Goal: Task Accomplishment & Management: Manage account settings

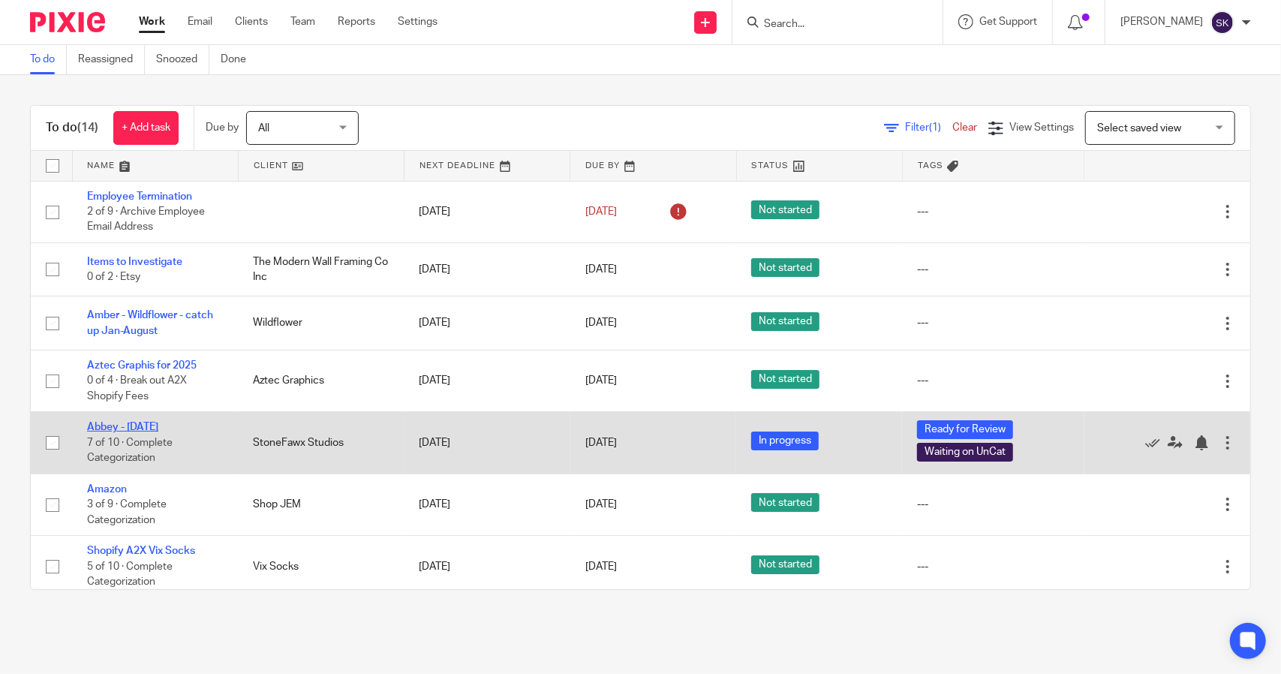
click at [158, 426] on link "Abbey - [DATE]" at bounding box center [122, 427] width 71 height 11
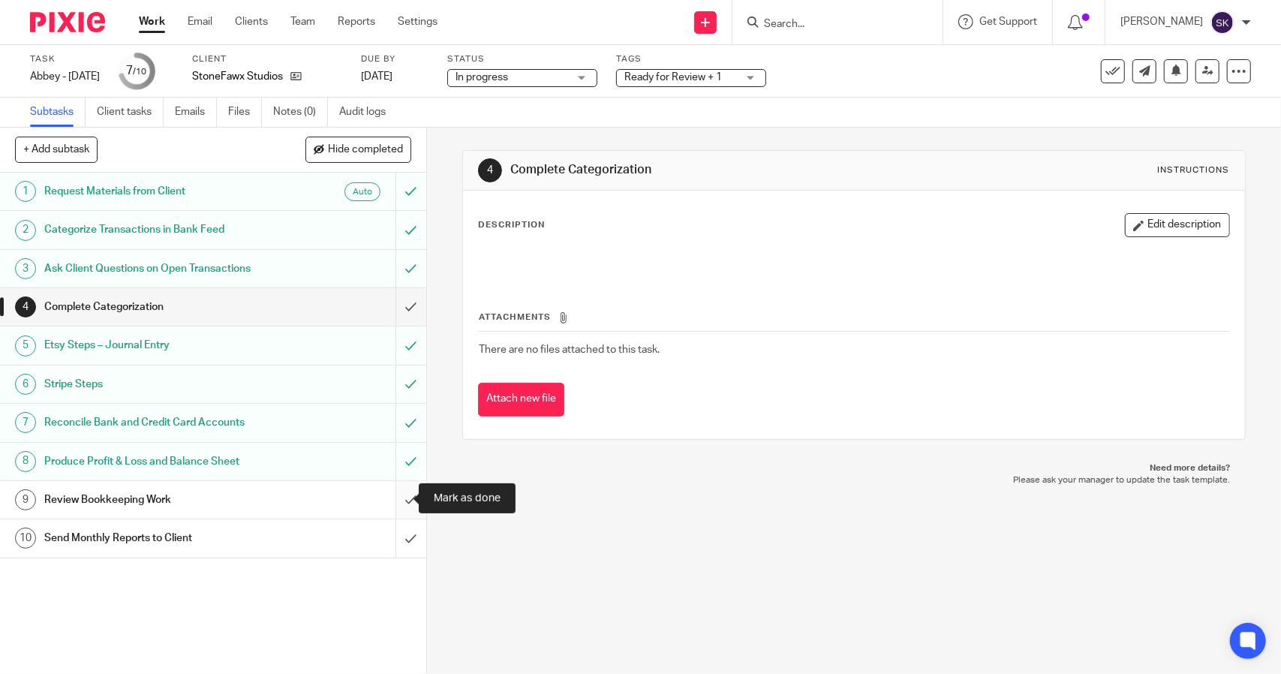
click at [397, 494] on input "submit" at bounding box center [213, 500] width 426 height 38
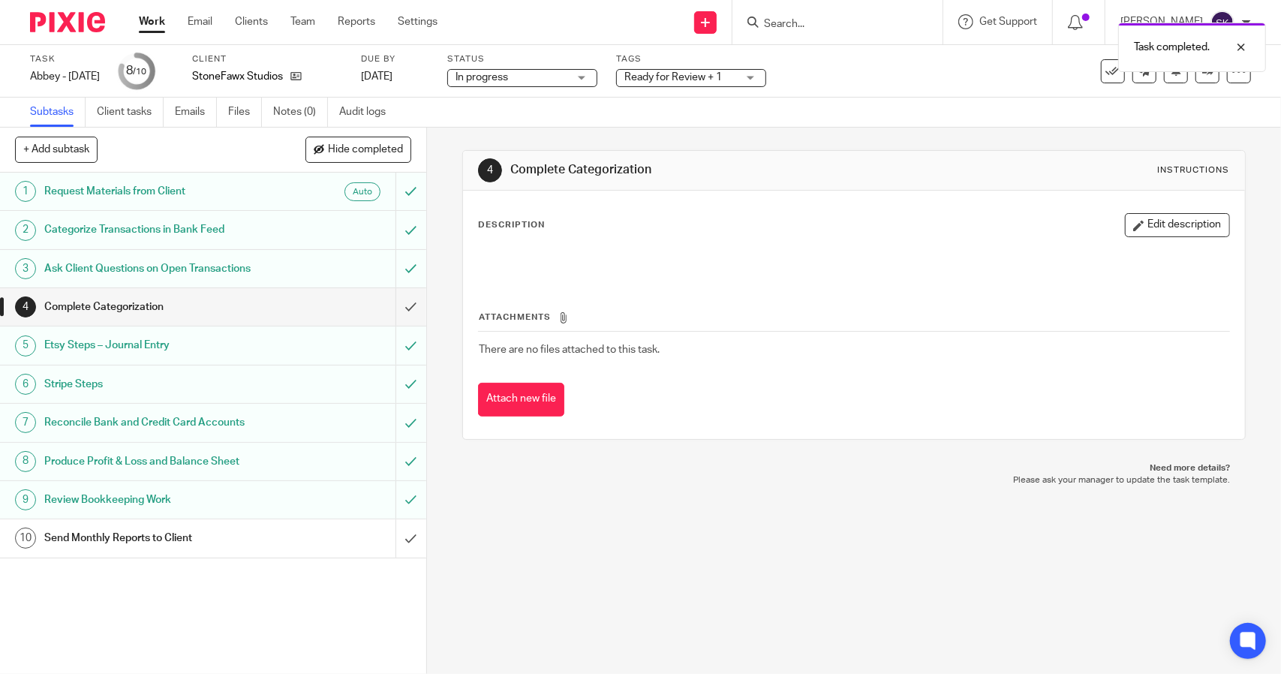
click at [722, 81] on span "Ready for Review + 1" at bounding box center [673, 77] width 98 height 11
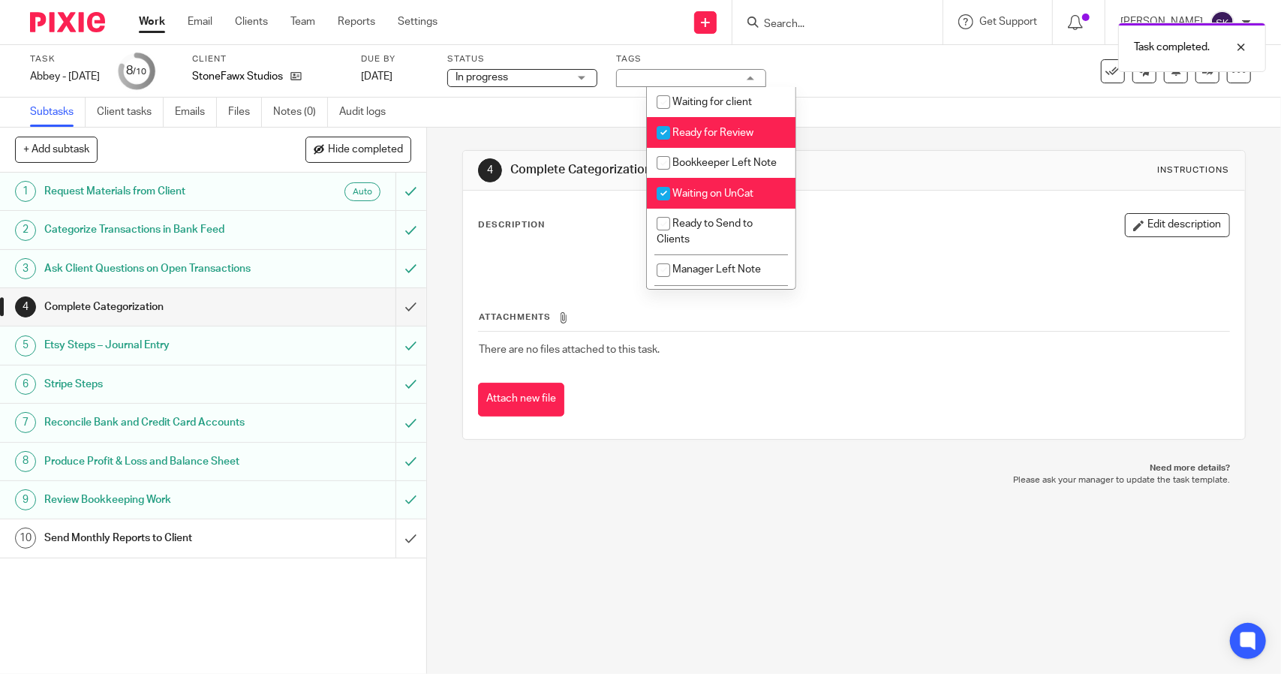
click at [663, 136] on input "checkbox" at bounding box center [663, 133] width 29 height 29
checkbox input "false"
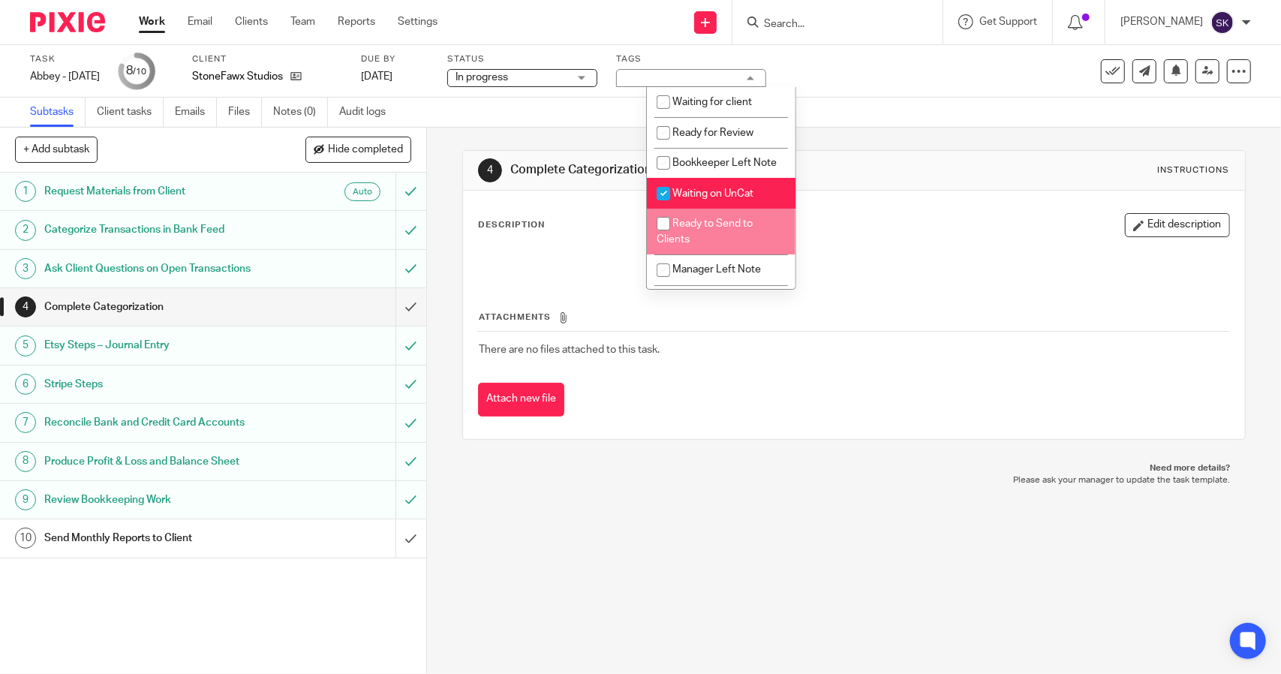
click at [665, 238] on input "checkbox" at bounding box center [663, 223] width 29 height 29
checkbox input "true"
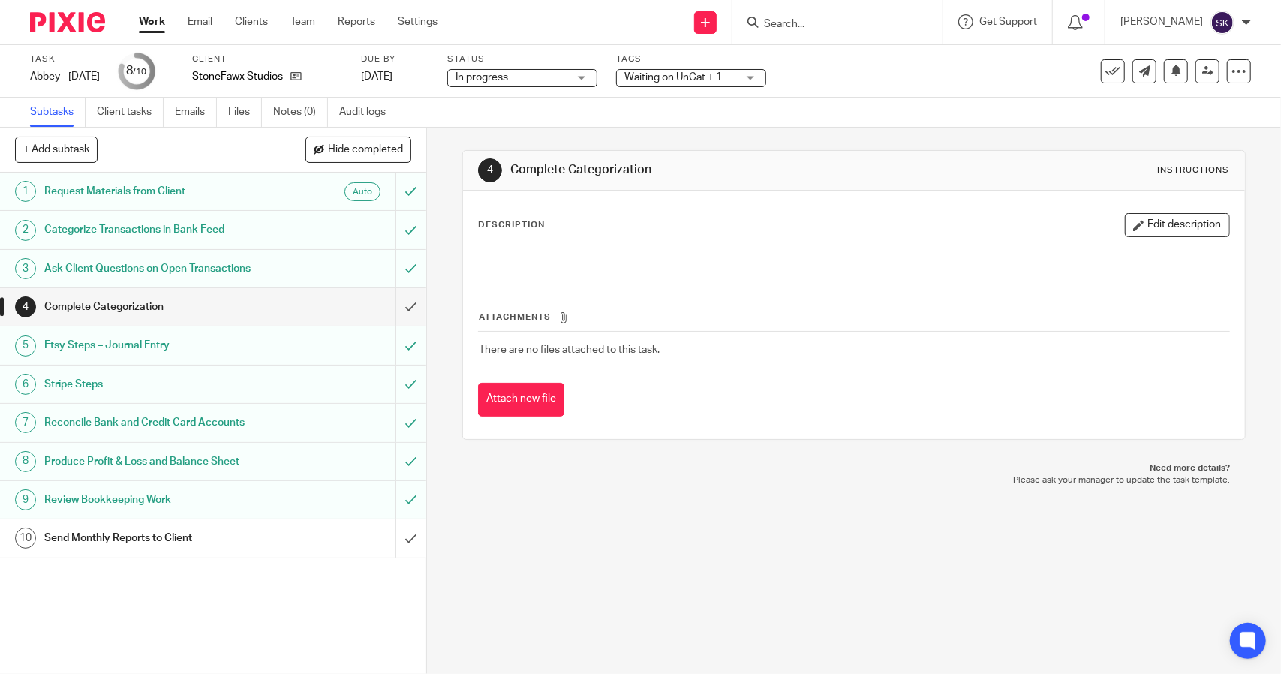
click at [946, 86] on div "Task Abbey - August 2025 Save Abbey - August 2025 8 /10 Client StoneFawx Studio…" at bounding box center [538, 71] width 1017 height 36
click at [1202, 74] on icon at bounding box center [1207, 70] width 11 height 11
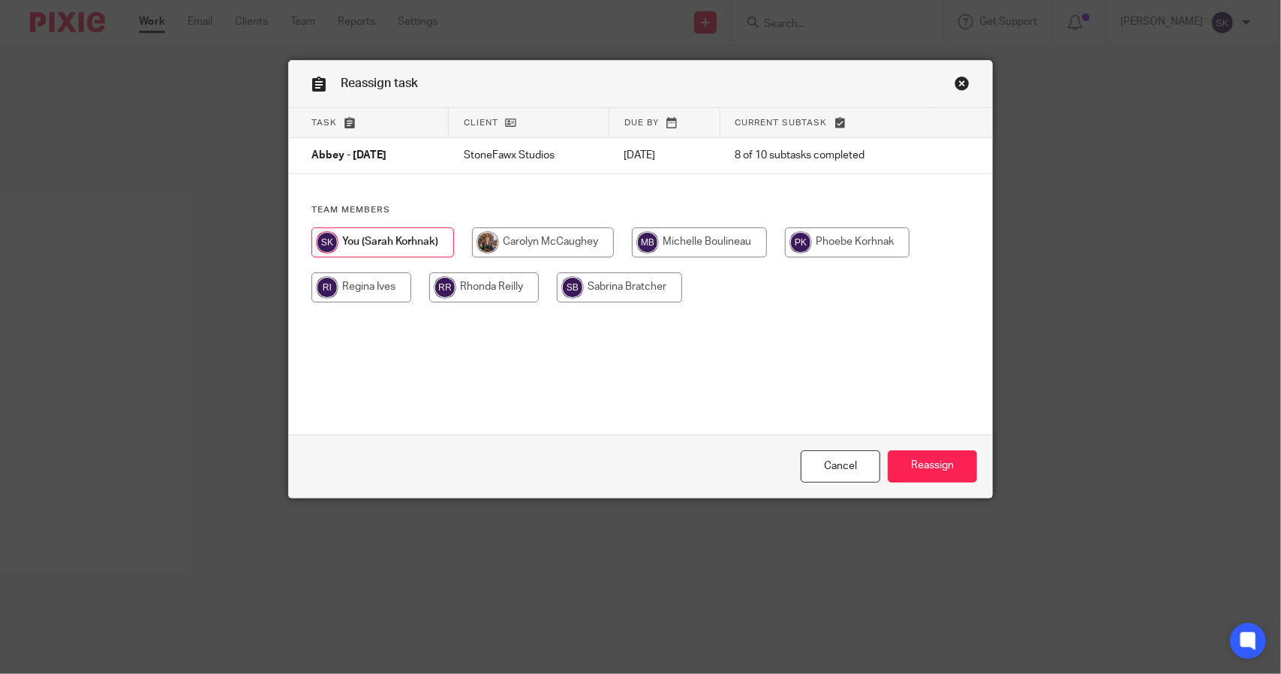
click at [696, 249] on input "radio" at bounding box center [699, 242] width 135 height 30
radio input "true"
click at [924, 463] on input "Reassign" at bounding box center [932, 466] width 89 height 32
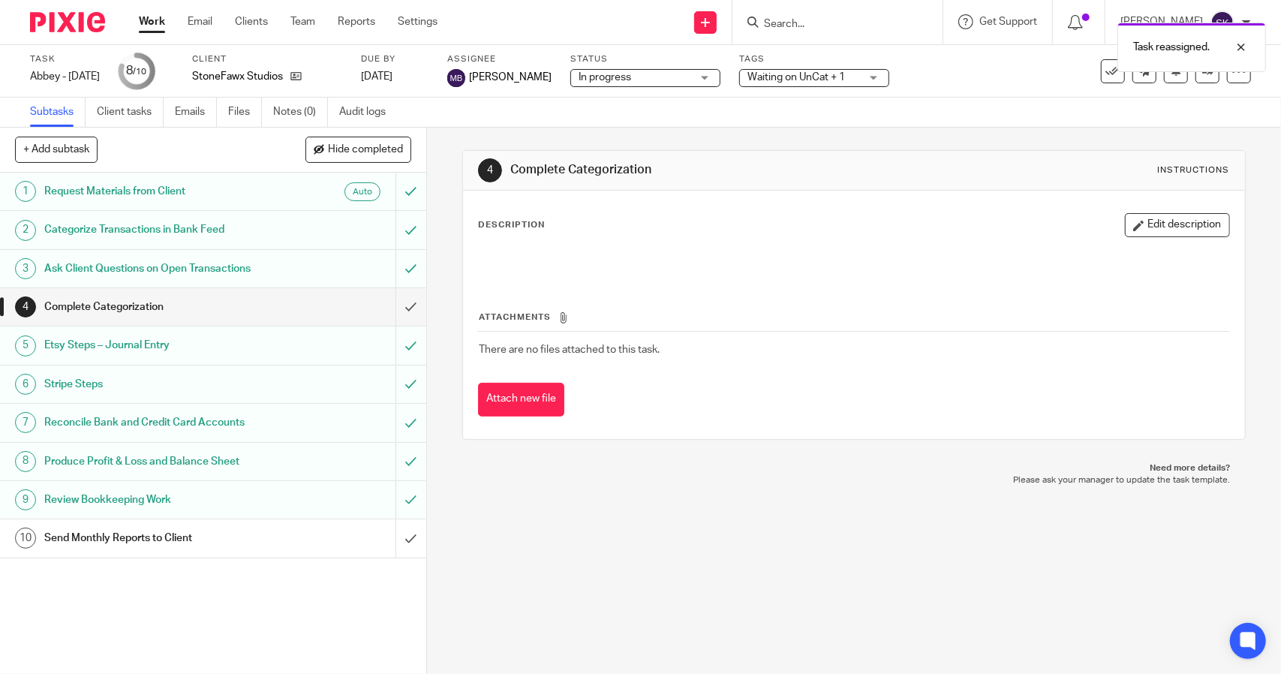
click at [146, 20] on link "Work" at bounding box center [152, 21] width 26 height 15
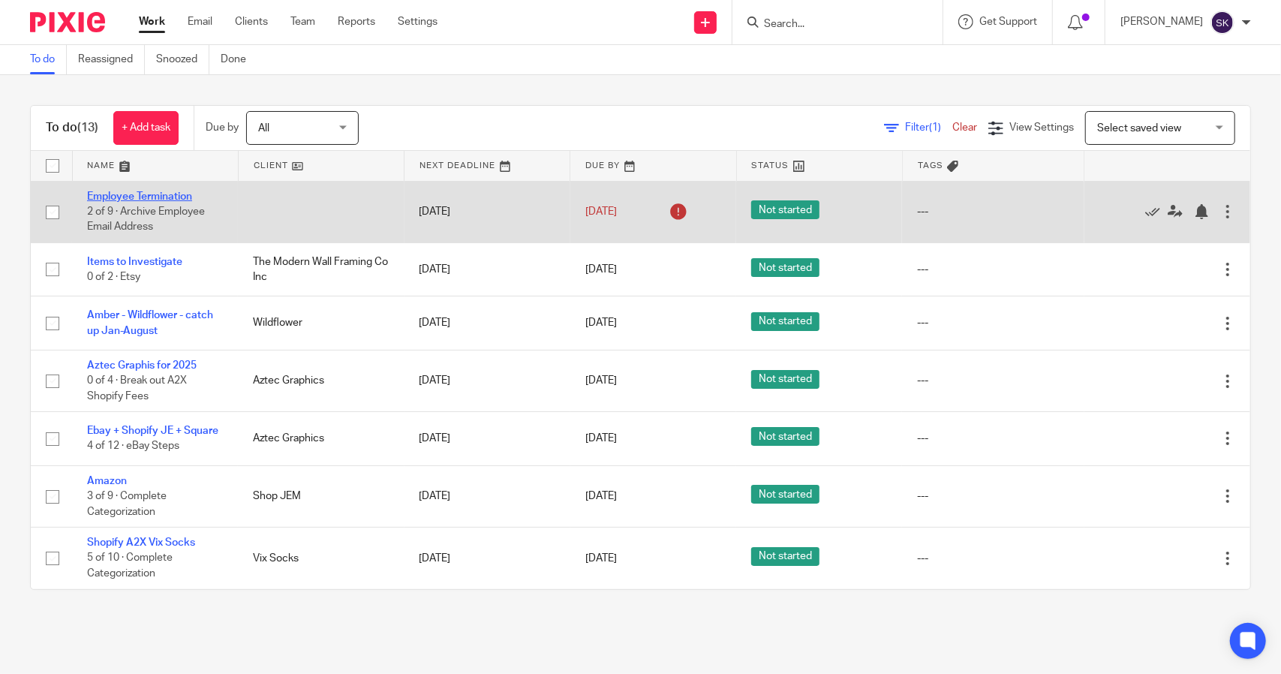
click at [167, 191] on link "Employee Termination" at bounding box center [139, 196] width 105 height 11
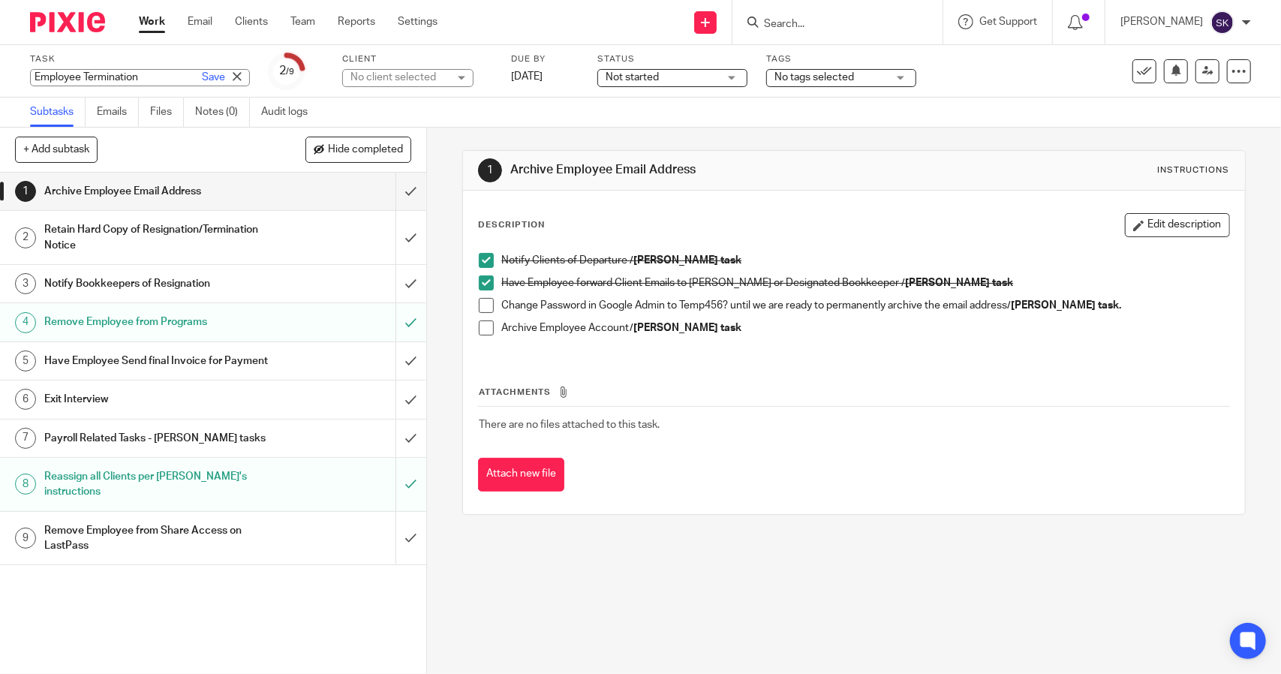
click at [32, 77] on div "Employee Termination Save Employee Termination" at bounding box center [140, 77] width 220 height 17
click at [32, 77] on input "Employee Termination" at bounding box center [140, 77] width 220 height 17
type input "Rachelle Employee Termination"
click at [202, 78] on link "Save" at bounding box center [213, 77] width 23 height 15
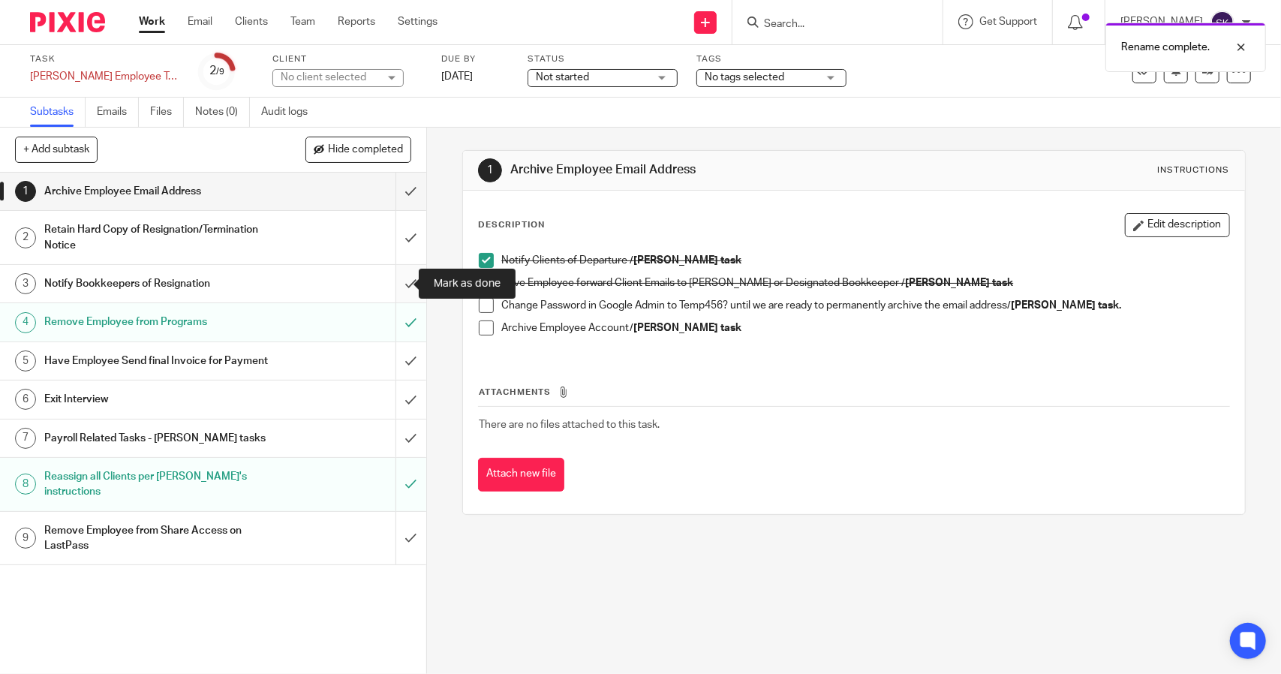
click at [393, 287] on input "submit" at bounding box center [213, 284] width 426 height 38
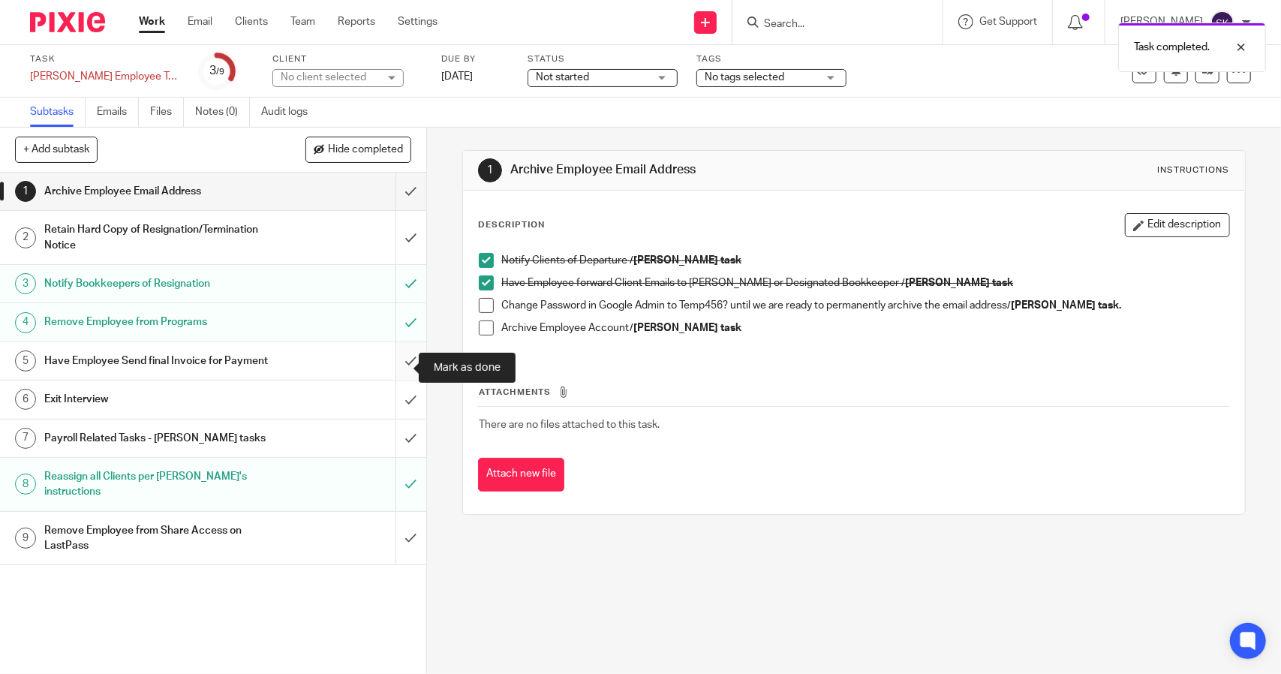
click at [398, 368] on input "submit" at bounding box center [213, 361] width 426 height 38
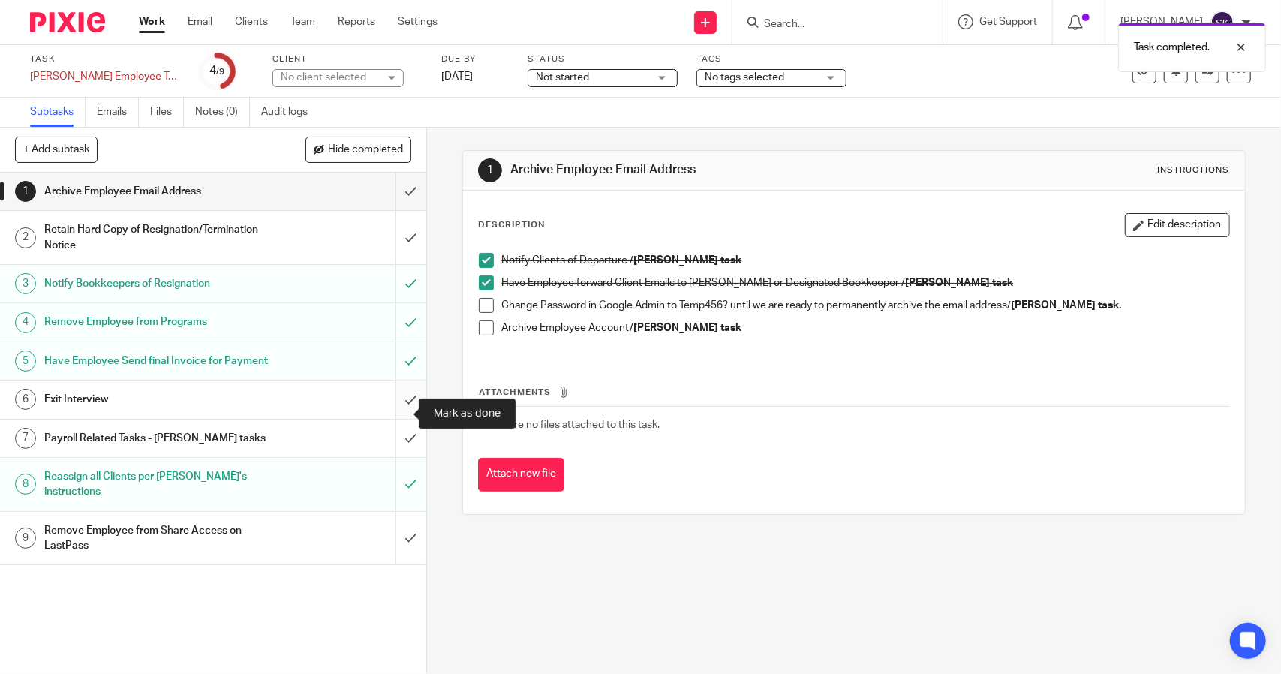
click at [395, 416] on input "submit" at bounding box center [213, 399] width 426 height 38
click at [312, 541] on div "Remove Employee from Share Access on LastPass" at bounding box center [212, 538] width 336 height 38
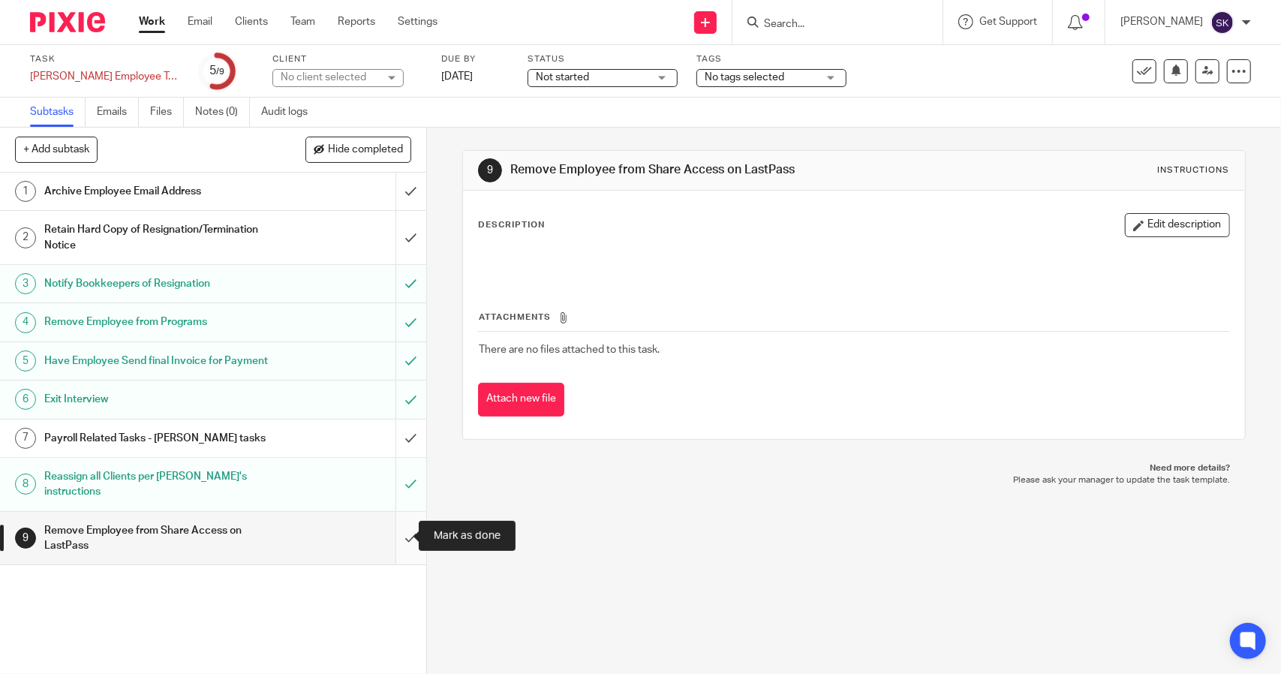
click at [398, 532] on input "submit" at bounding box center [213, 538] width 426 height 53
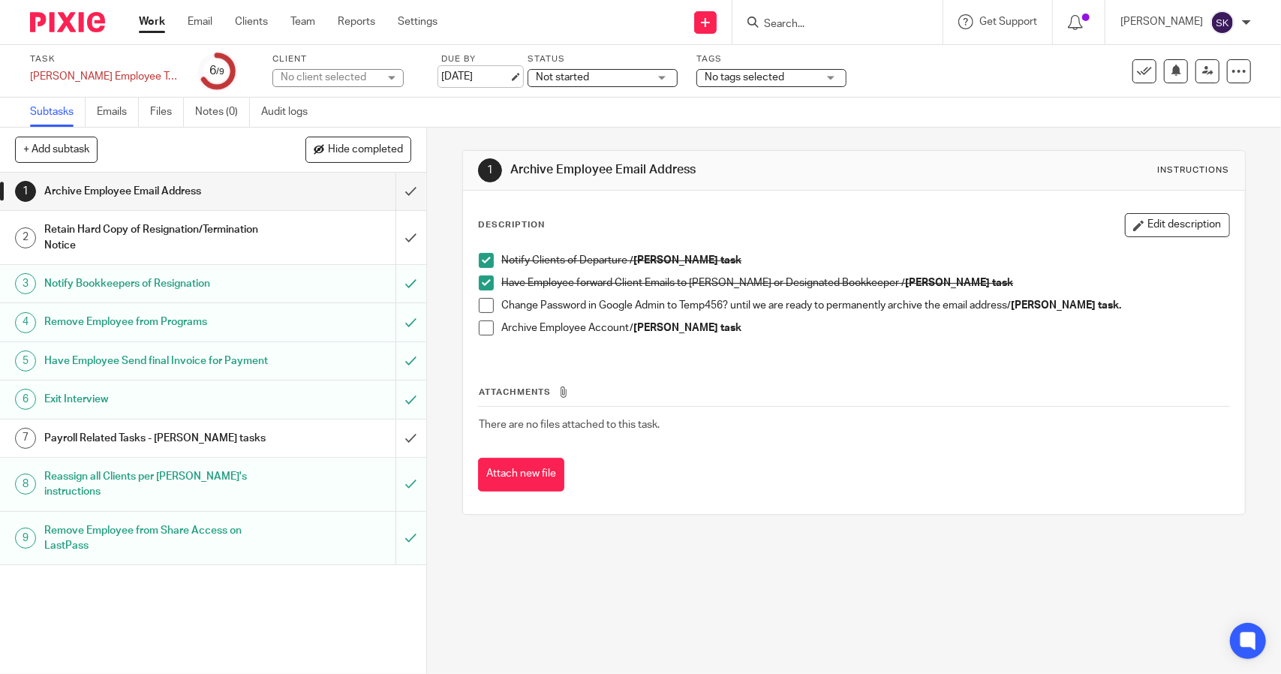
click at [494, 77] on link "[DATE]" at bounding box center [475, 77] width 68 height 16
click at [150, 23] on link "Work" at bounding box center [152, 21] width 26 height 15
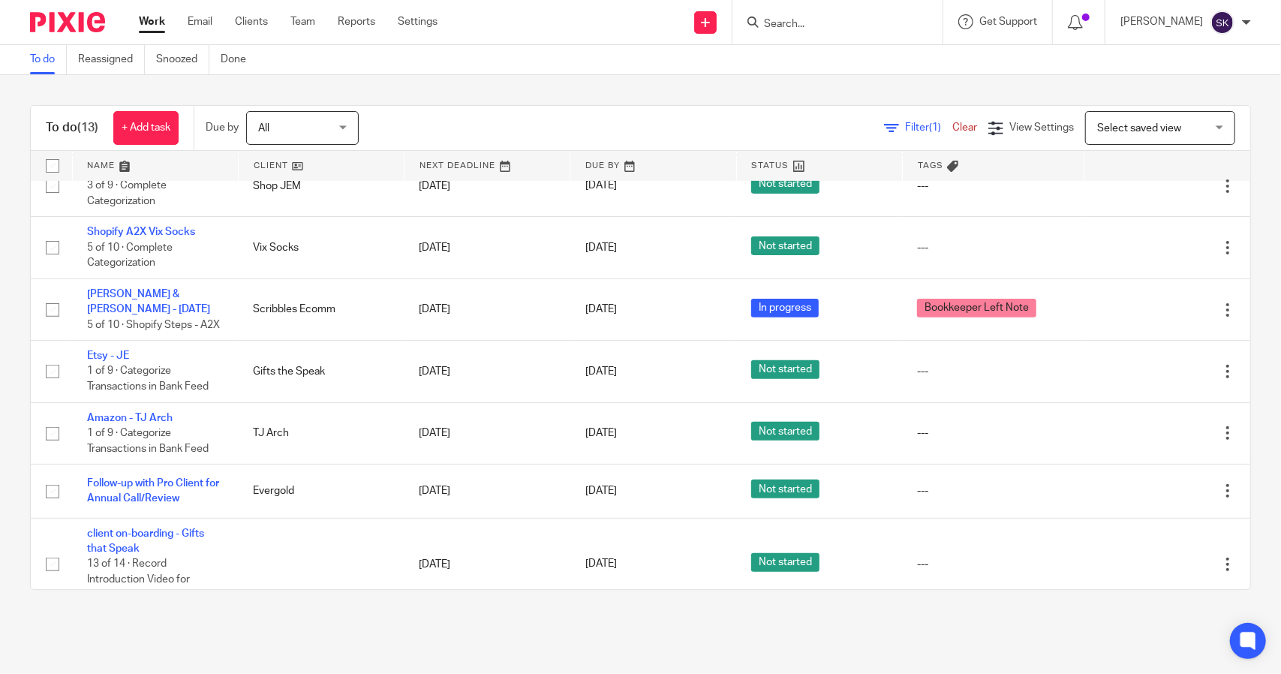
scroll to position [327, 0]
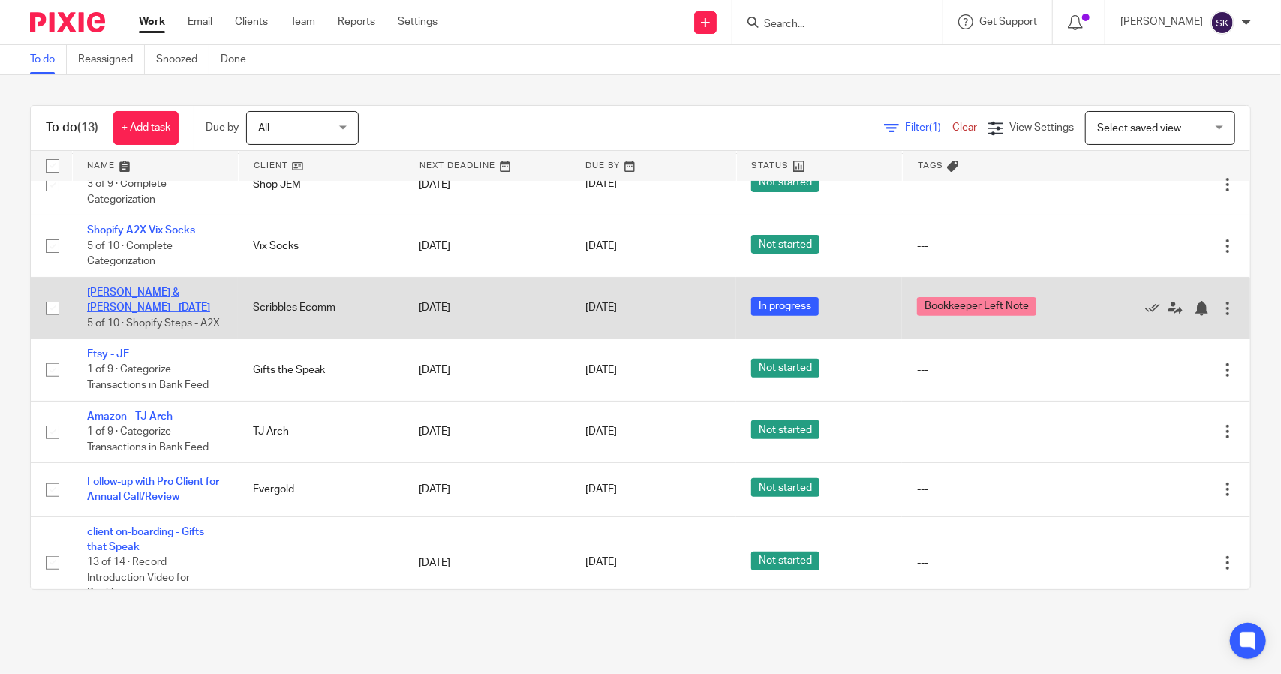
click at [116, 299] on link "David & Gene - August 2025" at bounding box center [148, 300] width 123 height 26
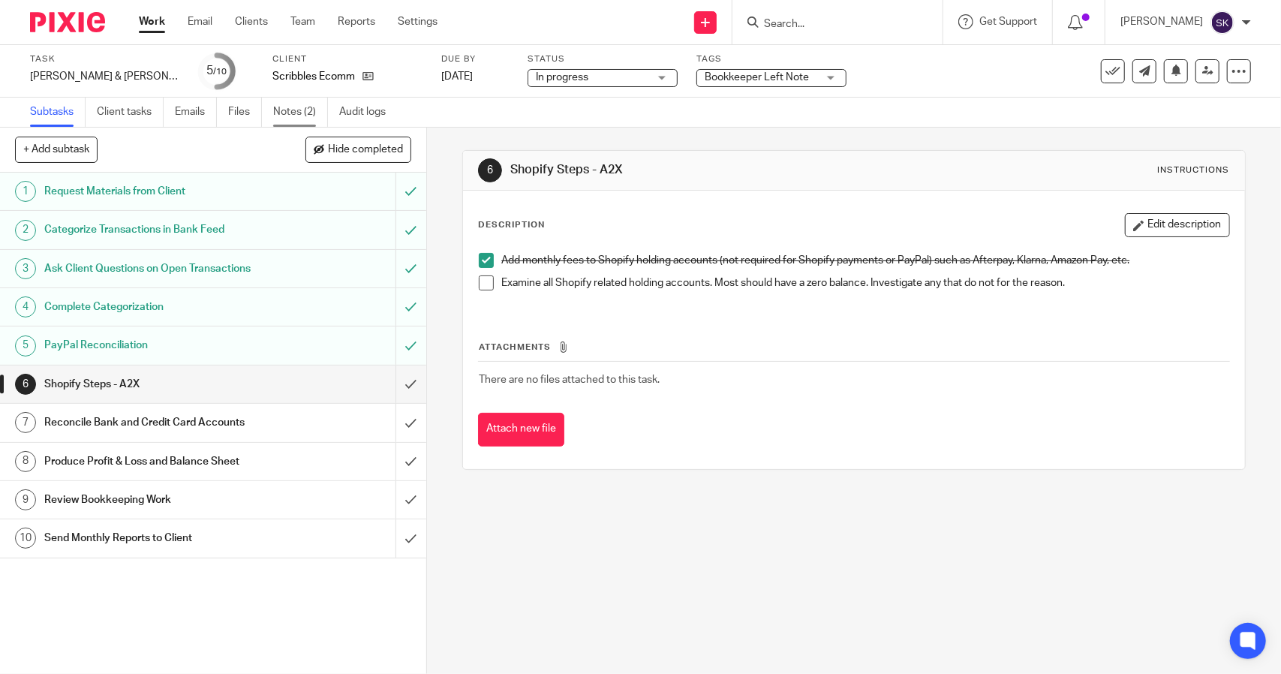
click at [291, 110] on link "Notes (2)" at bounding box center [300, 112] width 55 height 29
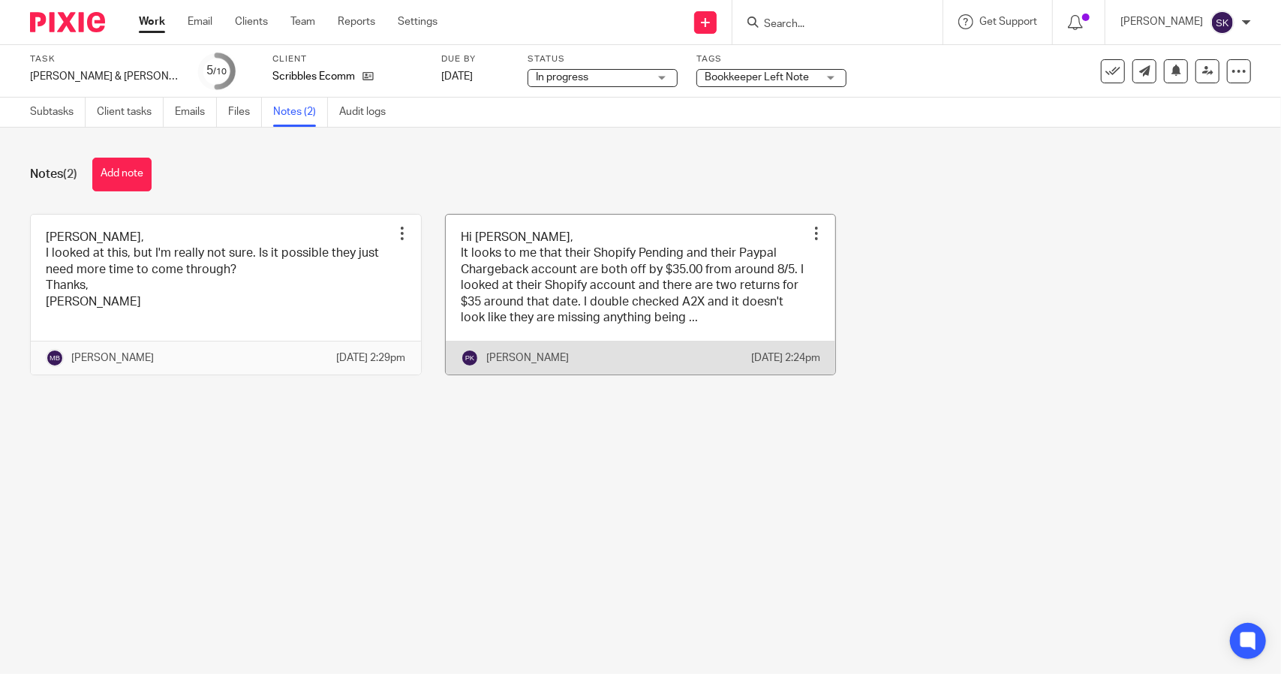
click at [568, 281] on link at bounding box center [641, 295] width 390 height 161
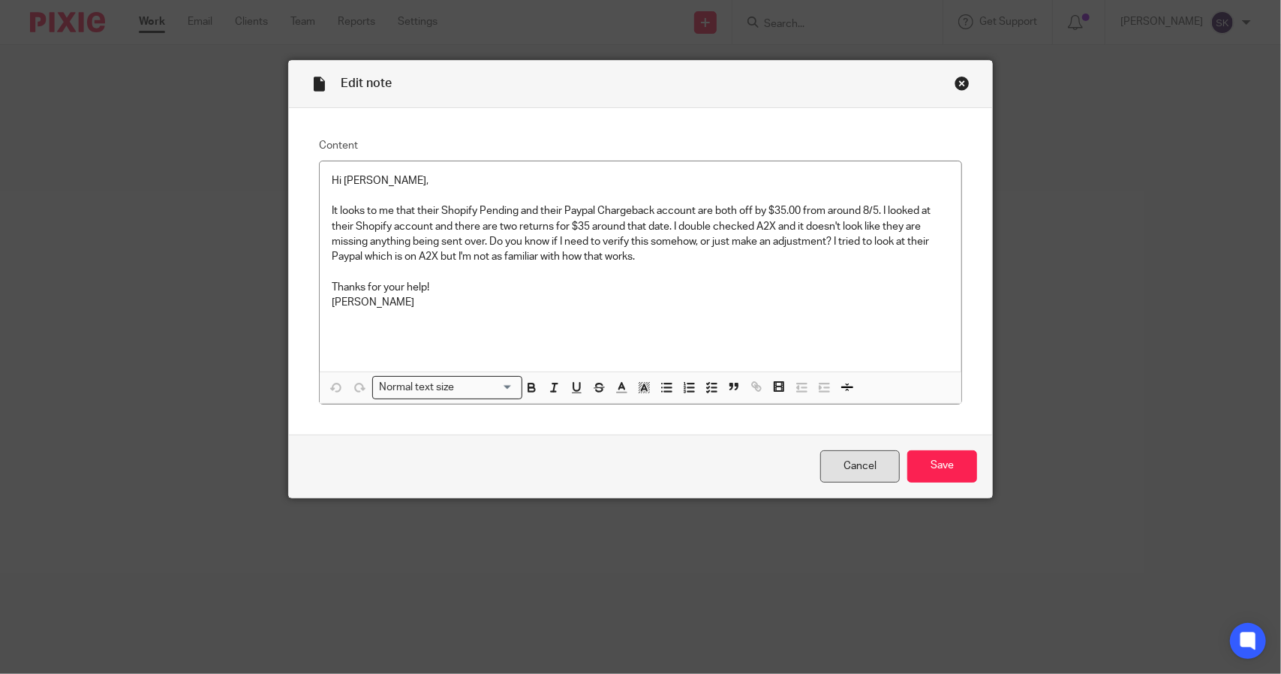
click at [862, 467] on link "Cancel" at bounding box center [860, 466] width 80 height 32
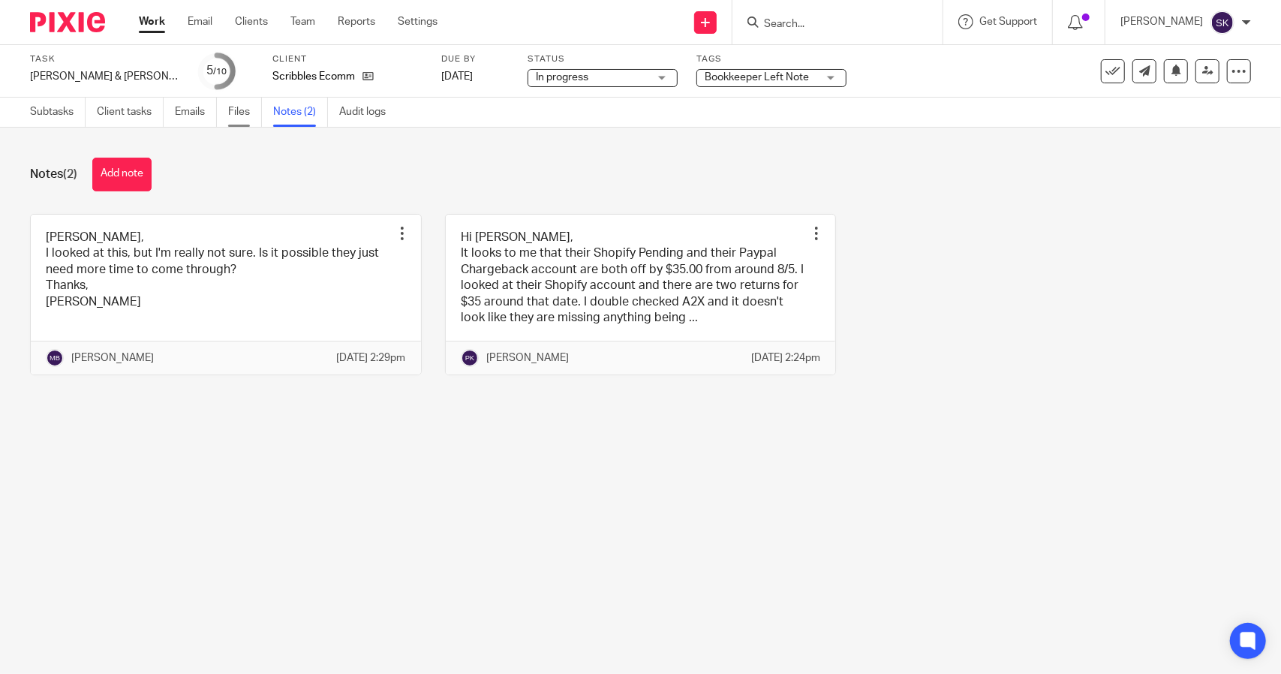
click at [254, 113] on link "Files" at bounding box center [245, 112] width 34 height 29
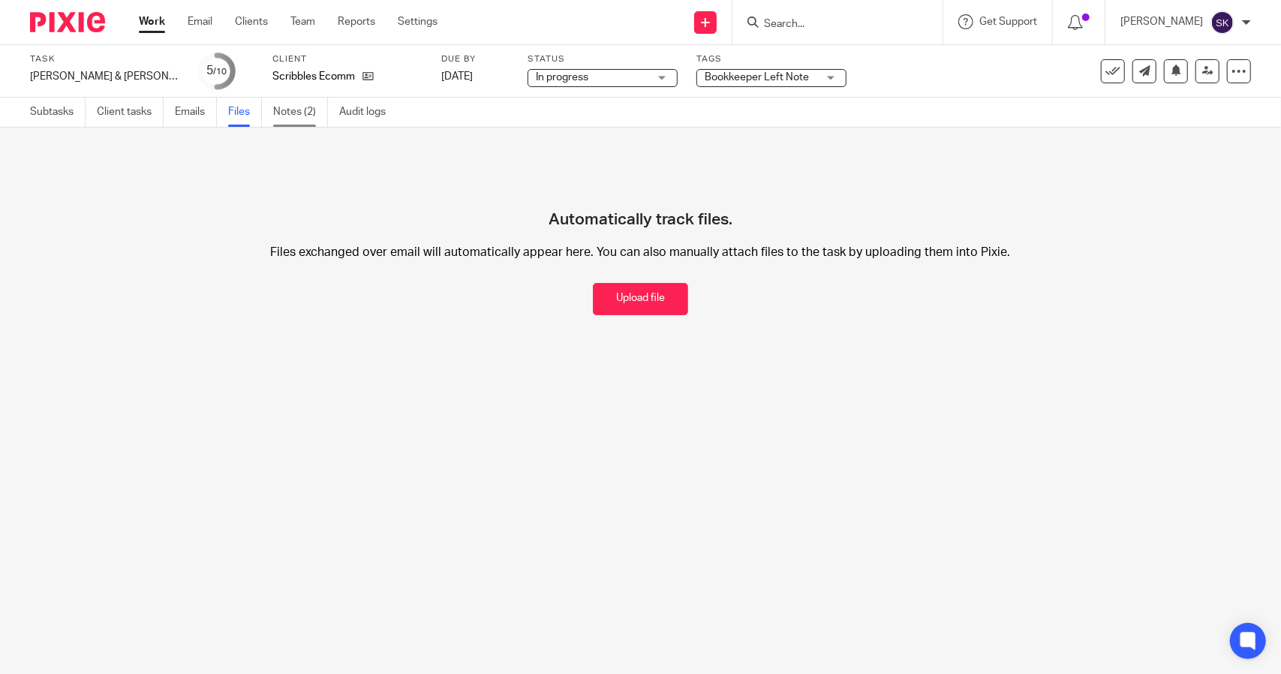
click at [294, 116] on link "Notes (2)" at bounding box center [300, 112] width 55 height 29
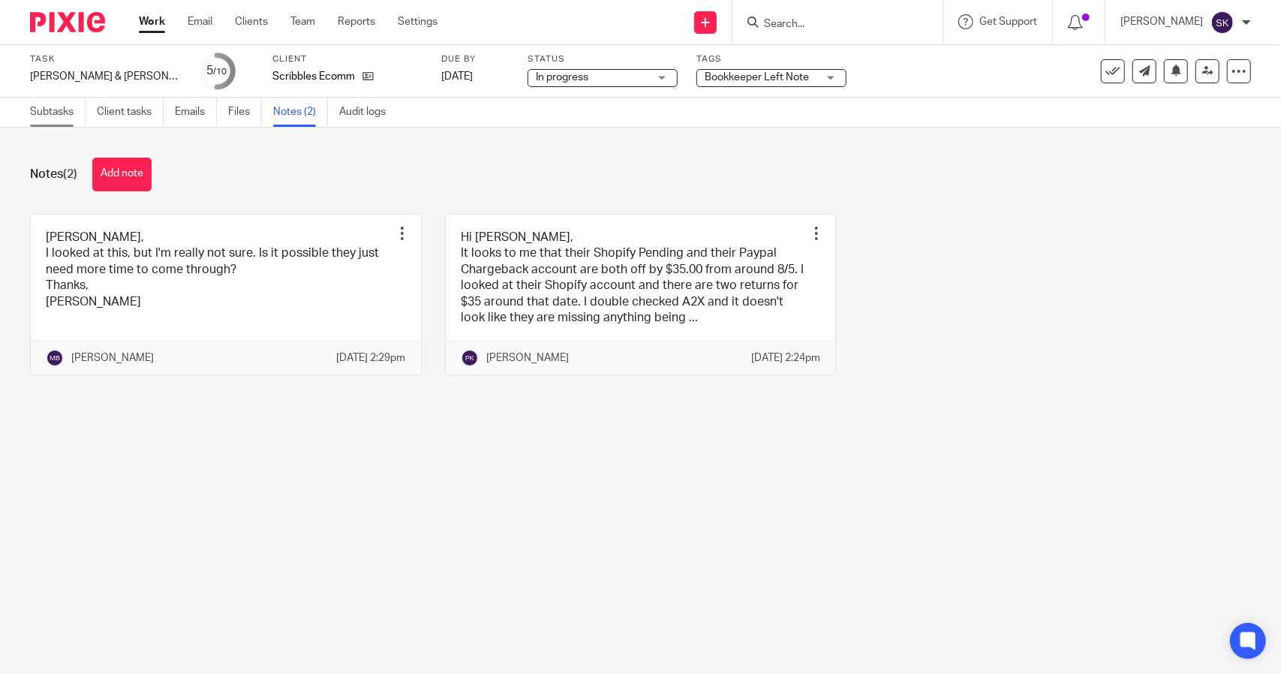
click at [51, 116] on link "Subtasks" at bounding box center [58, 112] width 56 height 29
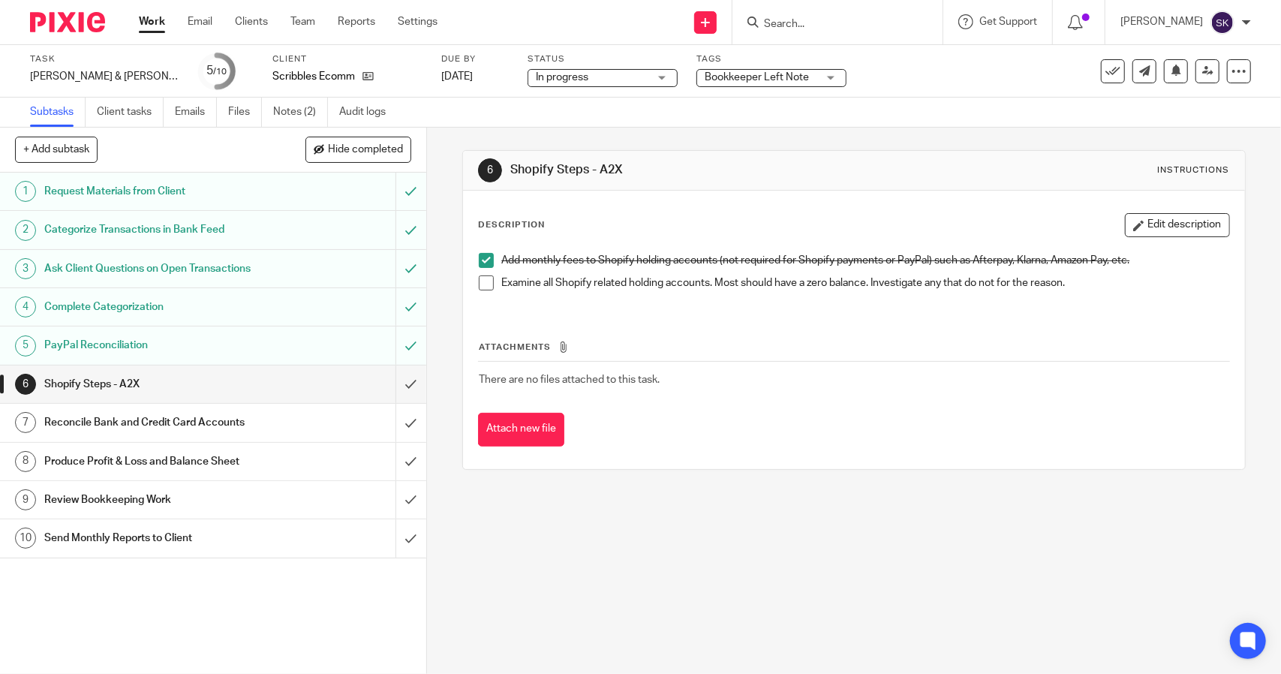
click at [304, 192] on div "Request Materials from Client" at bounding box center [212, 191] width 336 height 23
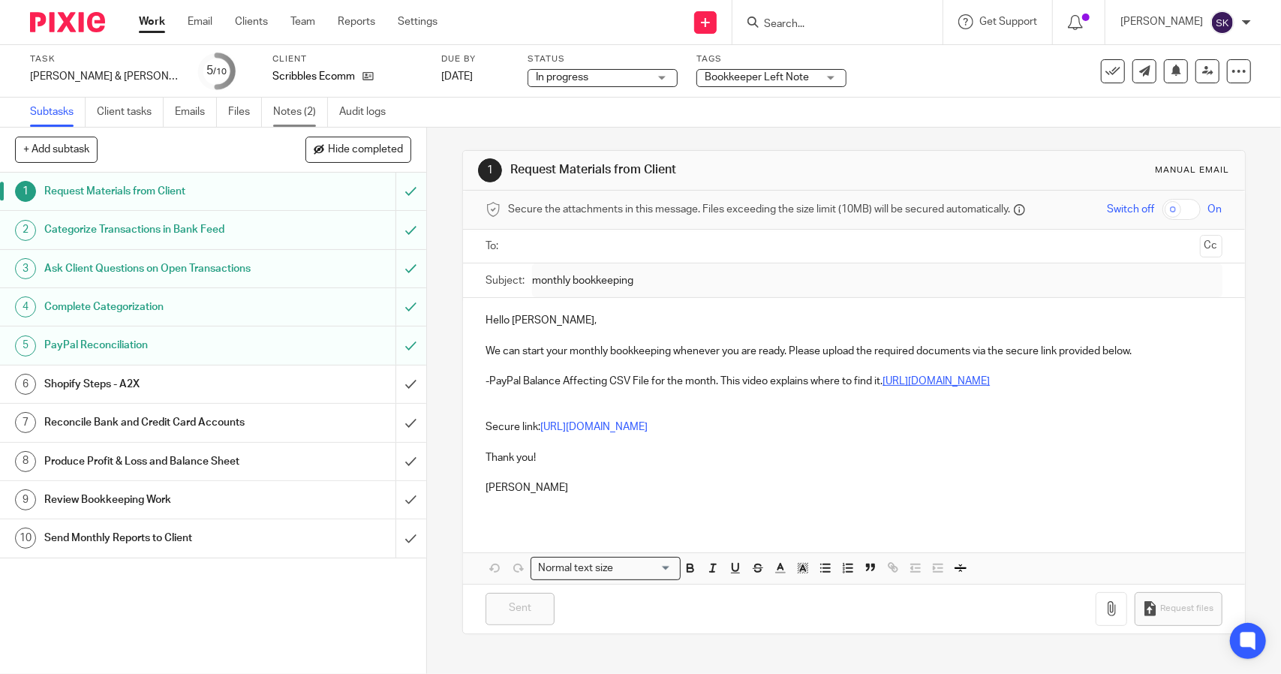
click at [286, 117] on link "Notes (2)" at bounding box center [300, 112] width 55 height 29
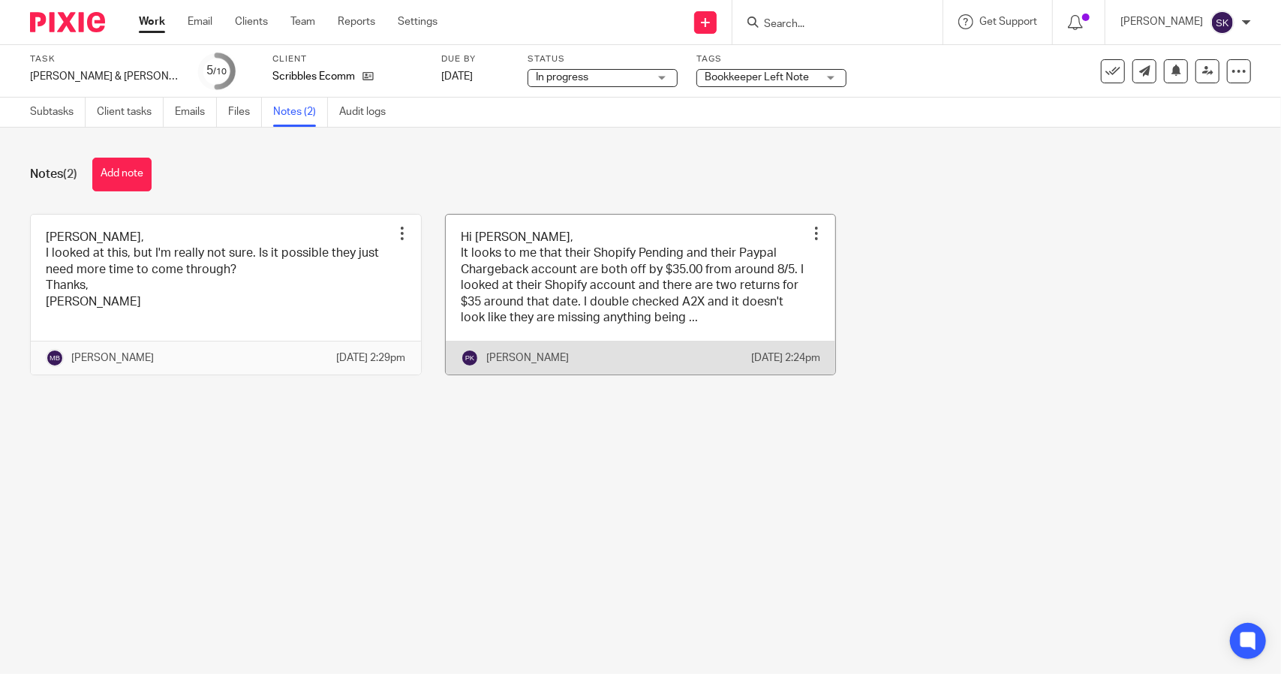
click at [644, 325] on link at bounding box center [641, 295] width 390 height 161
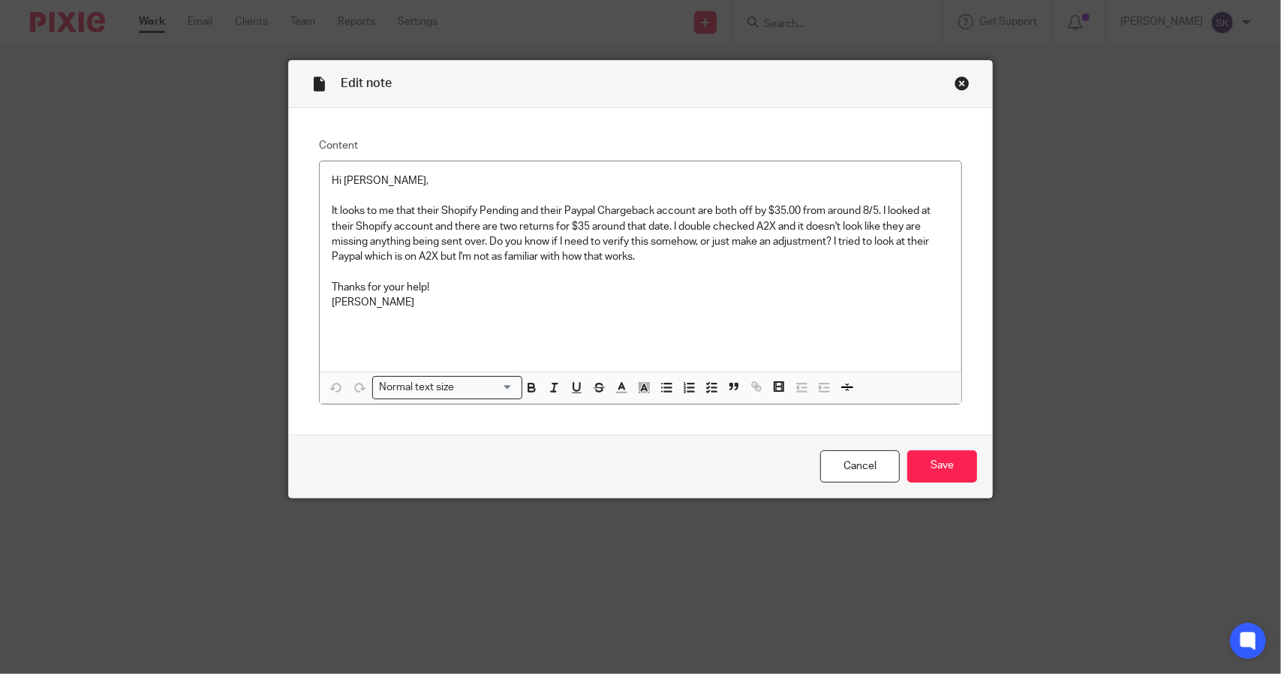
click at [954, 80] on div "Close this dialog window" at bounding box center [961, 83] width 15 height 15
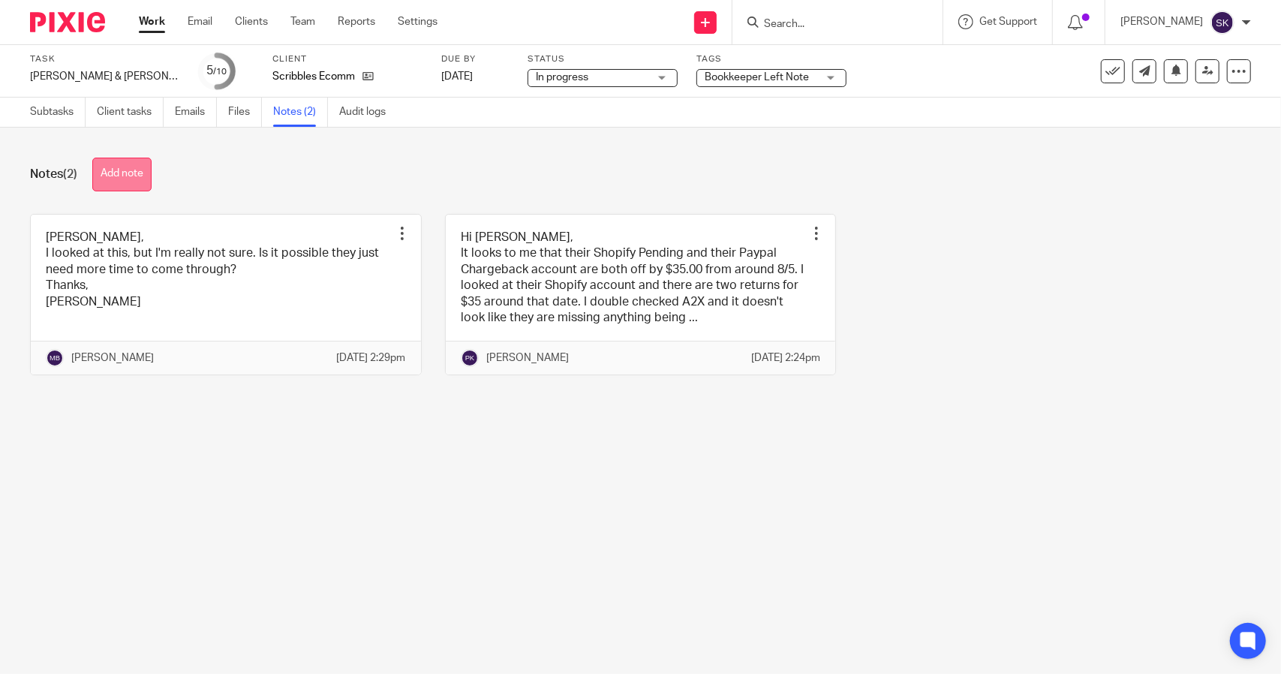
click at [138, 178] on button "Add note" at bounding box center [121, 175] width 59 height 34
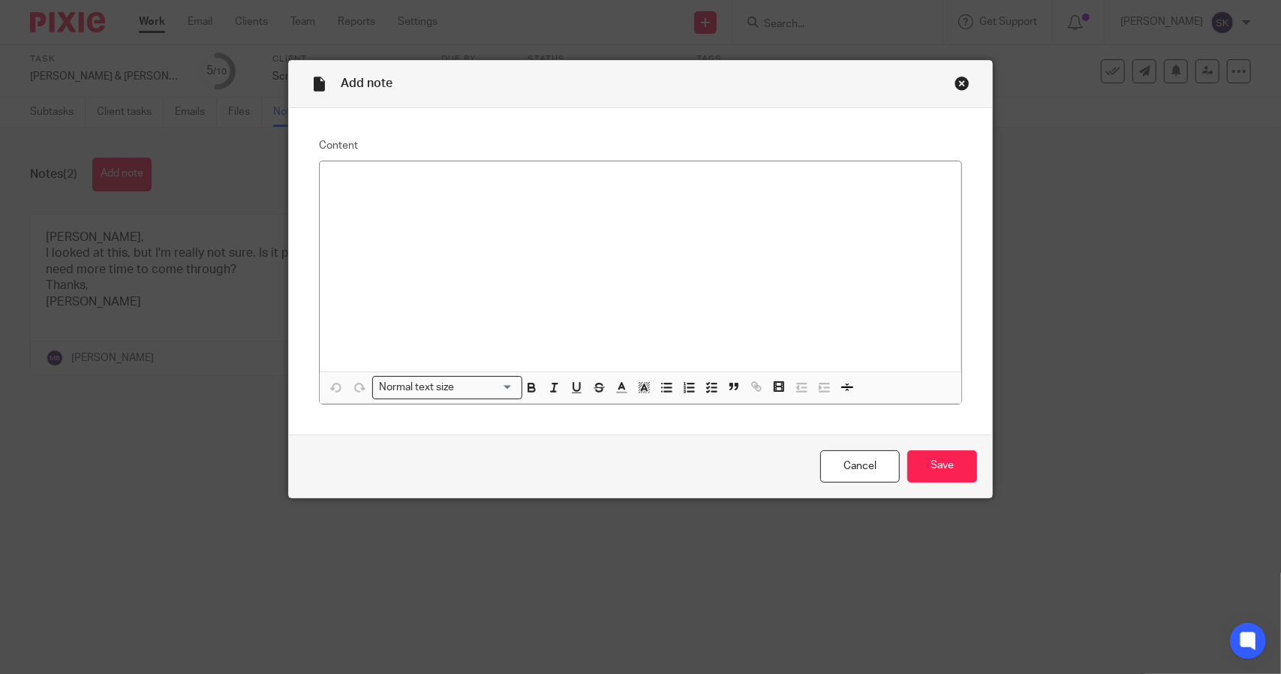
click at [197, 163] on div "Add note Content Normal text size Loading... Remove Edit Insert new video Copy …" at bounding box center [640, 337] width 1281 height 674
click at [350, 178] on p at bounding box center [641, 180] width 618 height 15
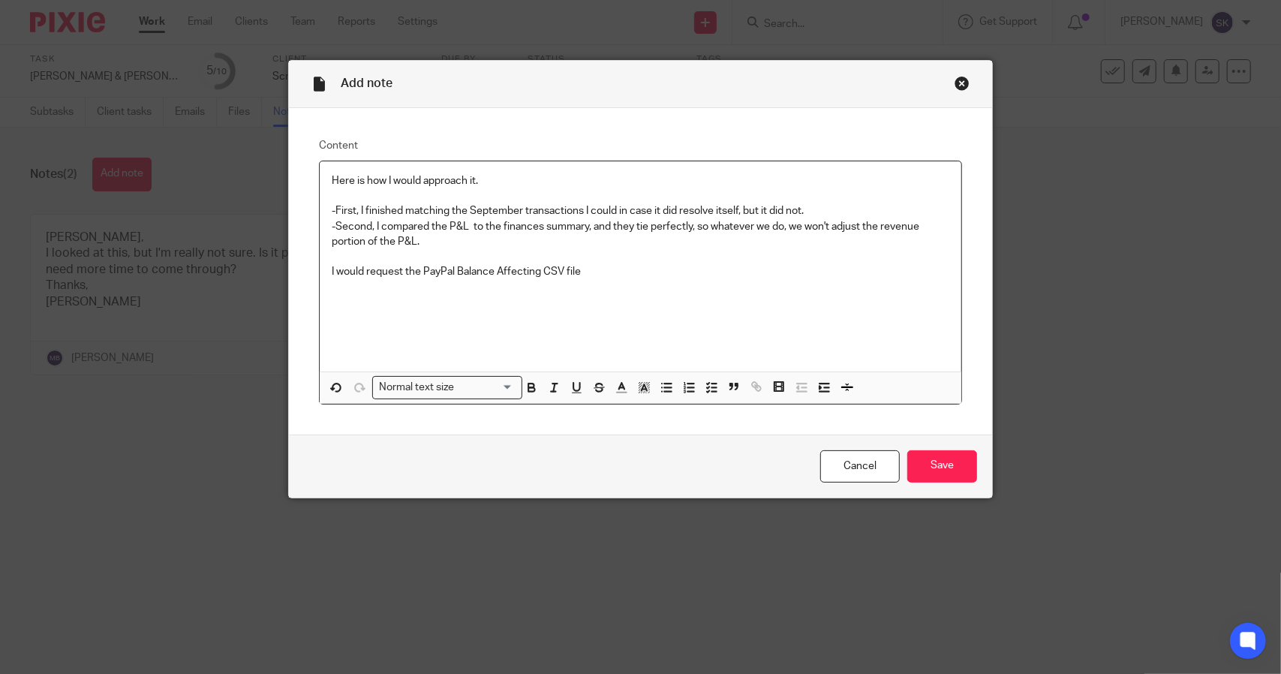
click at [323, 271] on div "Here is how I would approach it. -First, I finished matching the September tran…" at bounding box center [641, 266] width 642 height 210
click at [332, 286] on p "I would request the PayPal Balance Affecting CSV file" at bounding box center [641, 287] width 618 height 15
click at [530, 269] on p "We probably do need an adjustment somehwere." at bounding box center [641, 271] width 618 height 15
click at [588, 283] on p "-I would request the PayPal Balance Affecting CSV file" at bounding box center [641, 287] width 618 height 15
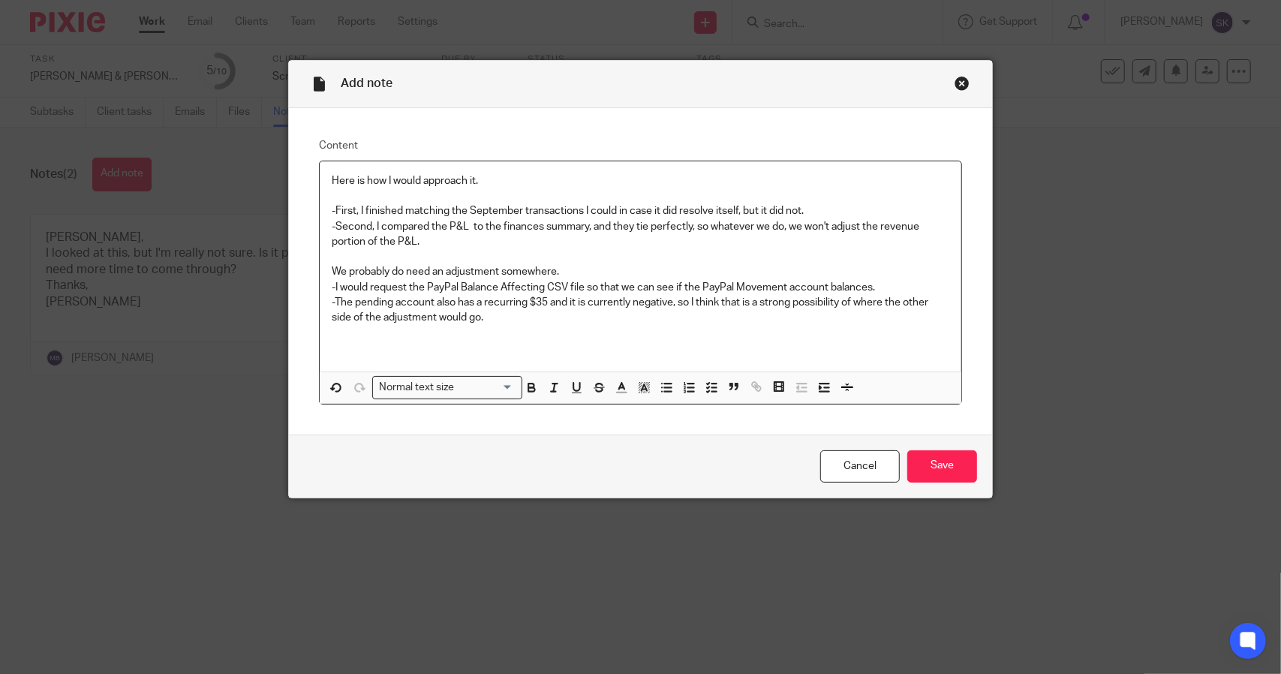
click at [332, 180] on p "Here is how I would approach it." at bounding box center [641, 180] width 618 height 15
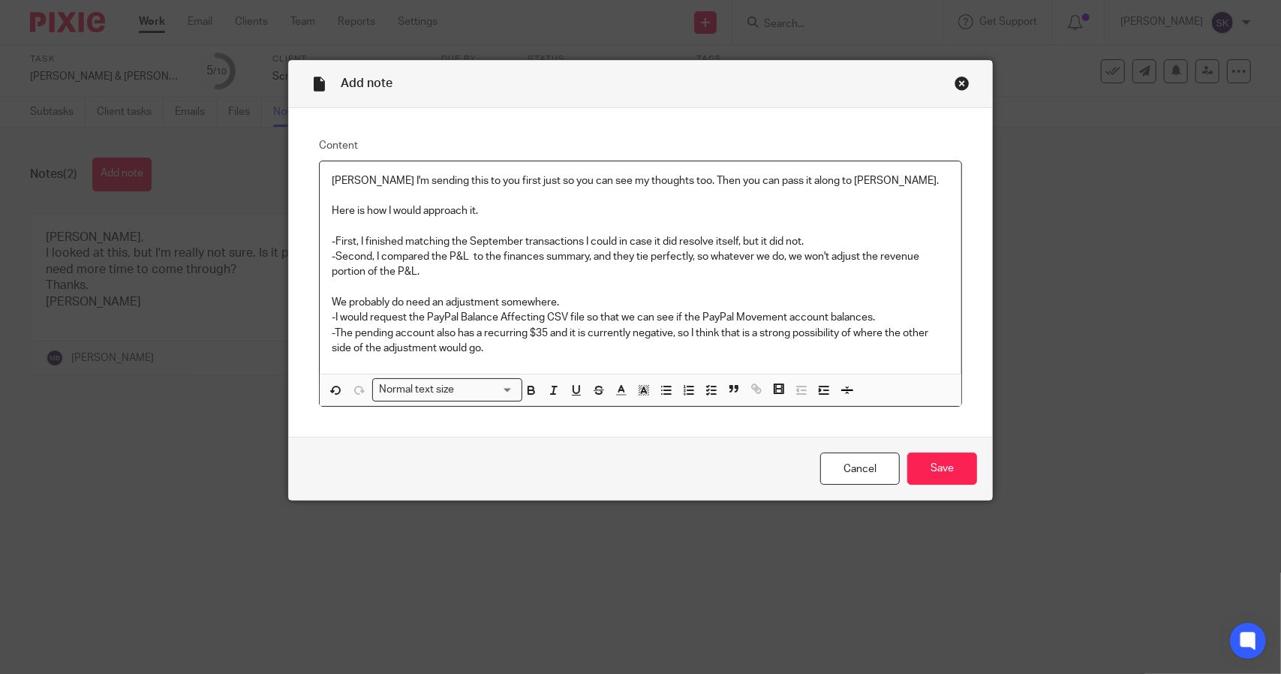
click at [419, 211] on p "Here is how I would approach it." at bounding box center [641, 210] width 618 height 15
click at [882, 318] on p "-I would request the PayPal Balance Affecting CSV file so that we can see if th…" at bounding box center [641, 317] width 618 height 15
click at [500, 344] on p "-The pending account also has a recurring $35 and it is currently negative, so …" at bounding box center [641, 341] width 618 height 31
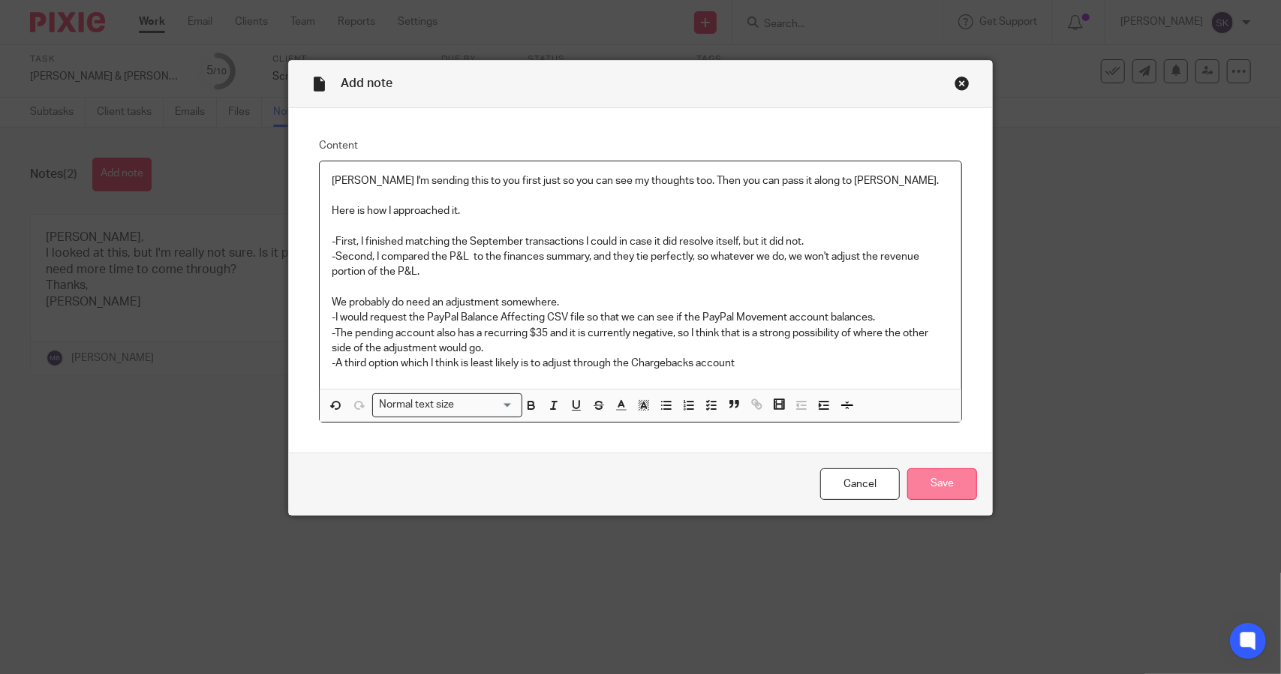
click at [932, 497] on input "Save" at bounding box center [942, 484] width 70 height 32
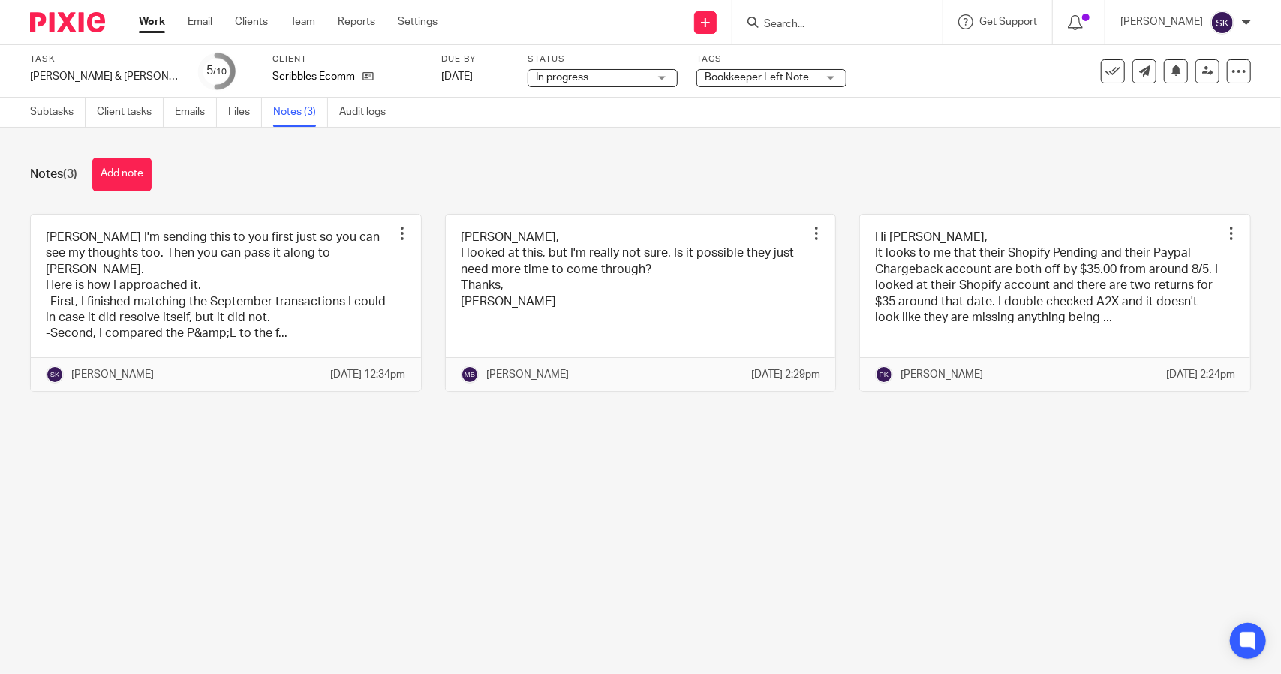
click at [750, 77] on span "Bookkeeper Left Note" at bounding box center [757, 77] width 104 height 11
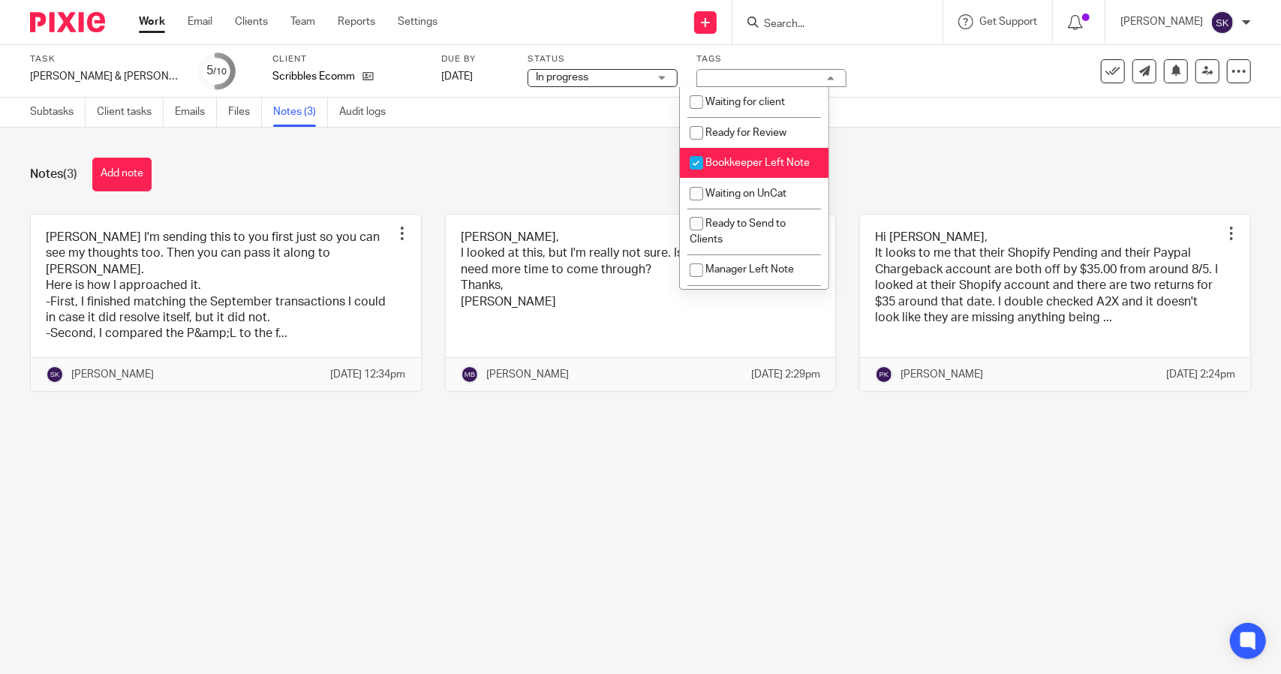
click at [702, 164] on input "checkbox" at bounding box center [696, 163] width 29 height 29
checkbox input "false"
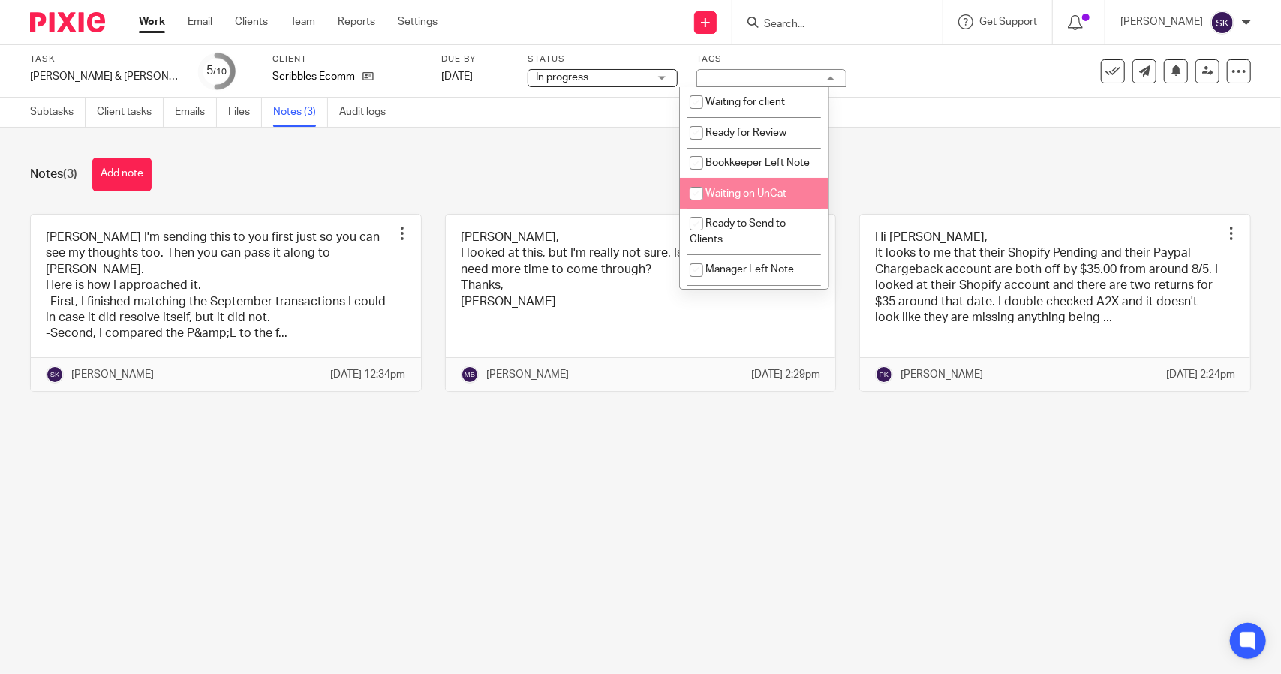
scroll to position [75, 0]
click at [698, 209] on input "checkbox" at bounding box center [696, 195] width 29 height 29
checkbox input "true"
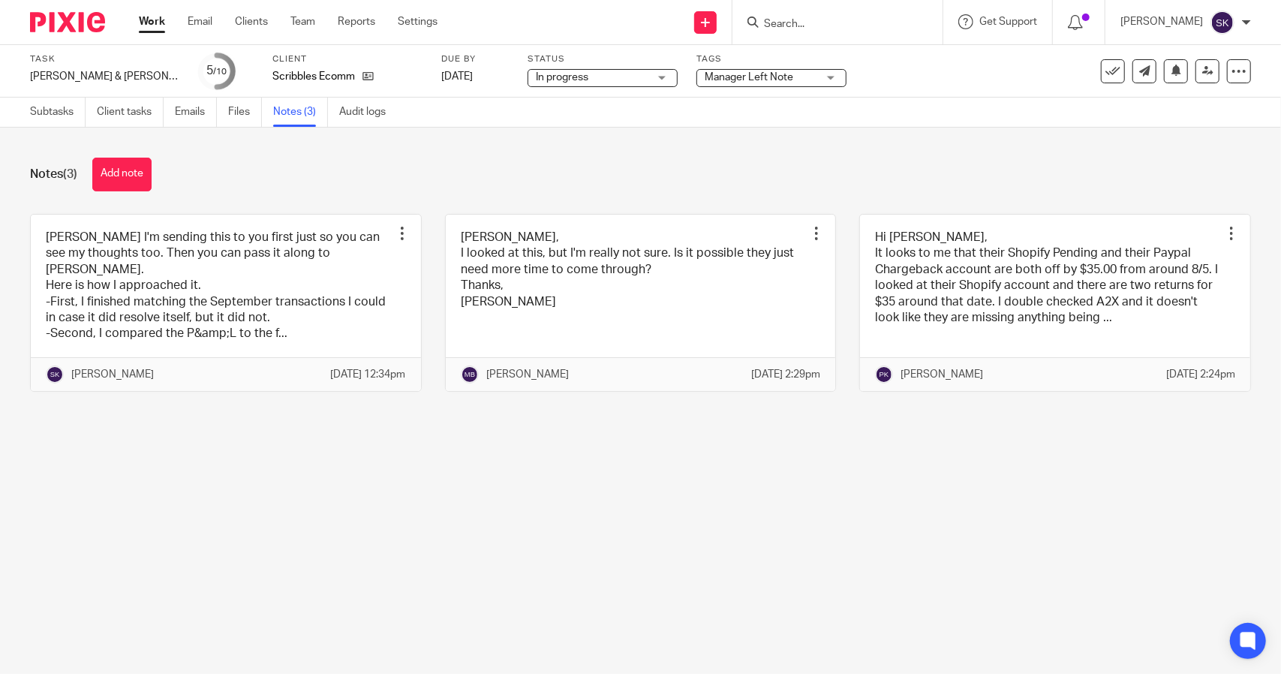
click at [928, 93] on div "Task [PERSON_NAME] & [PERSON_NAME] - [DATE] Save [PERSON_NAME] & [PERSON_NAME] …" at bounding box center [640, 71] width 1281 height 53
click at [1202, 76] on icon at bounding box center [1207, 70] width 11 height 11
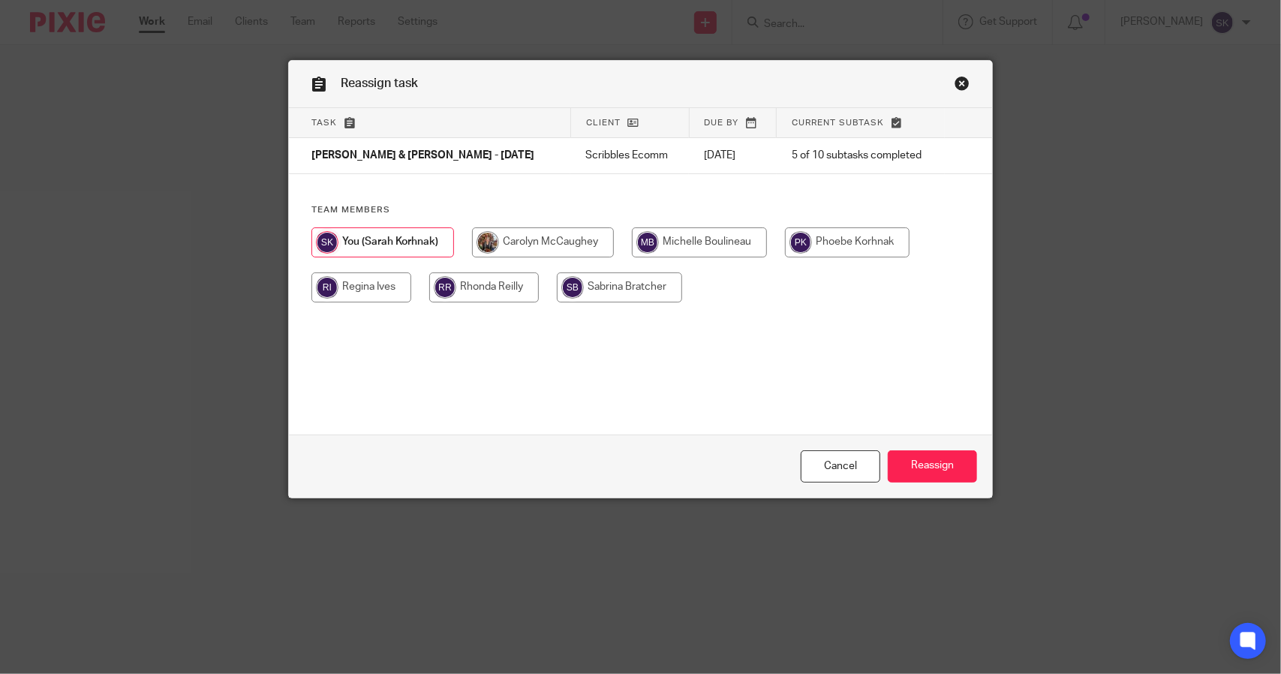
click at [679, 242] on input "radio" at bounding box center [699, 242] width 135 height 30
radio input "true"
click at [924, 466] on input "Reassign" at bounding box center [932, 466] width 89 height 32
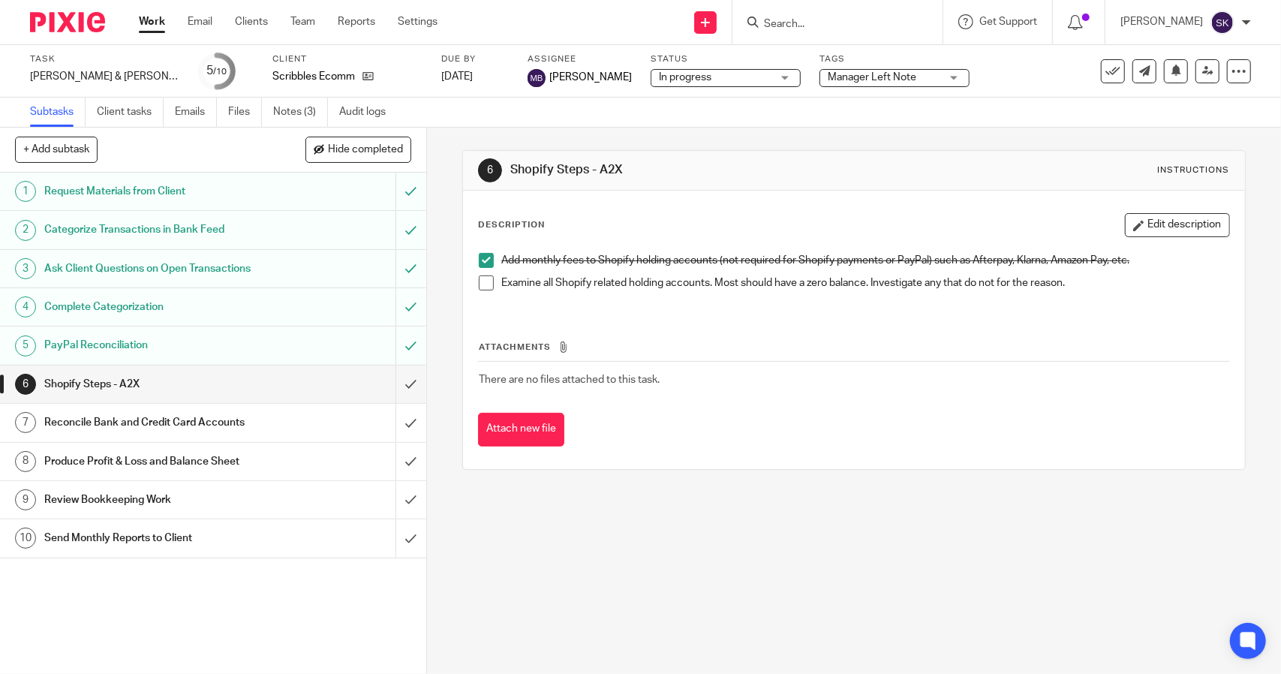
click at [155, 28] on link "Work" at bounding box center [152, 21] width 26 height 15
